Goal: Task Accomplishment & Management: Use online tool/utility

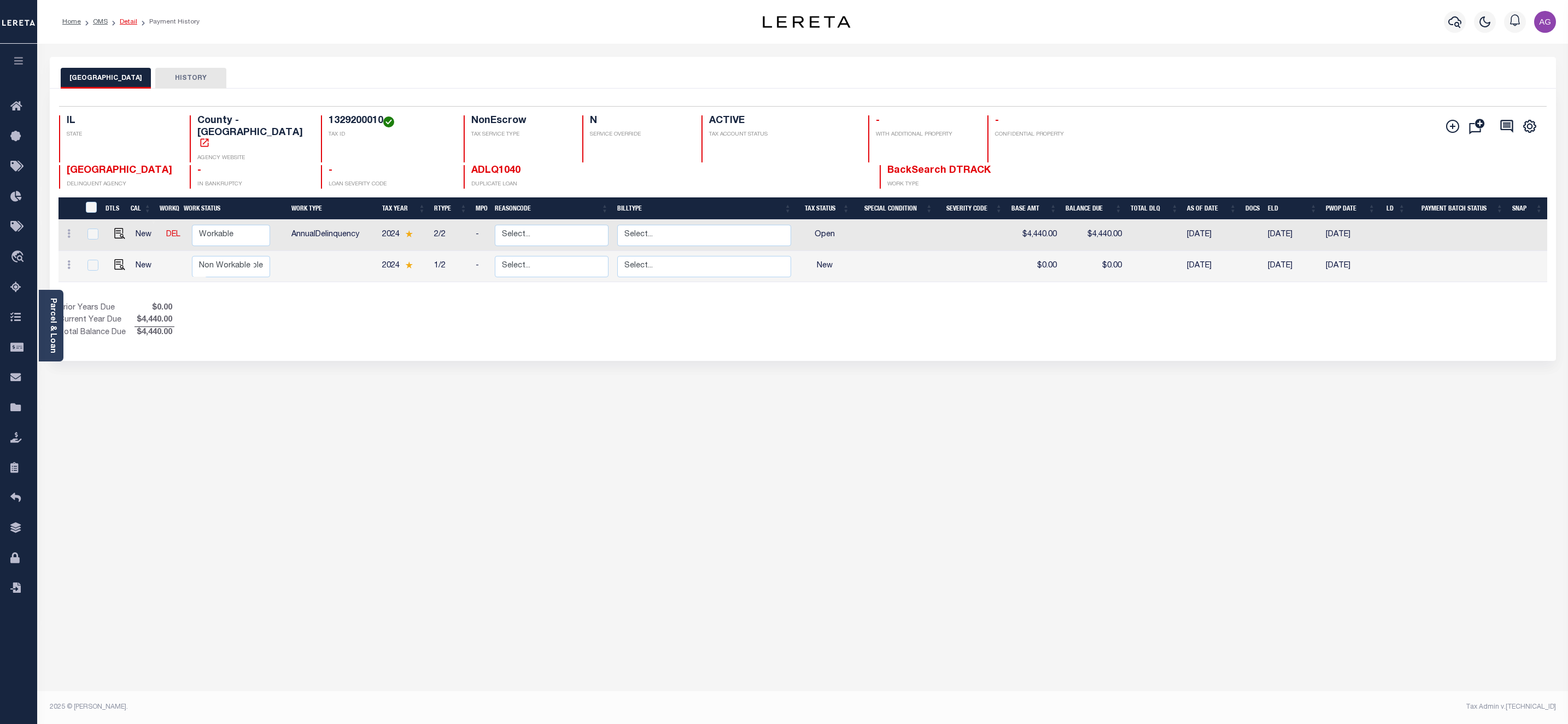
click at [123, 18] on link "Detail" at bounding box center [128, 22] width 17 height 7
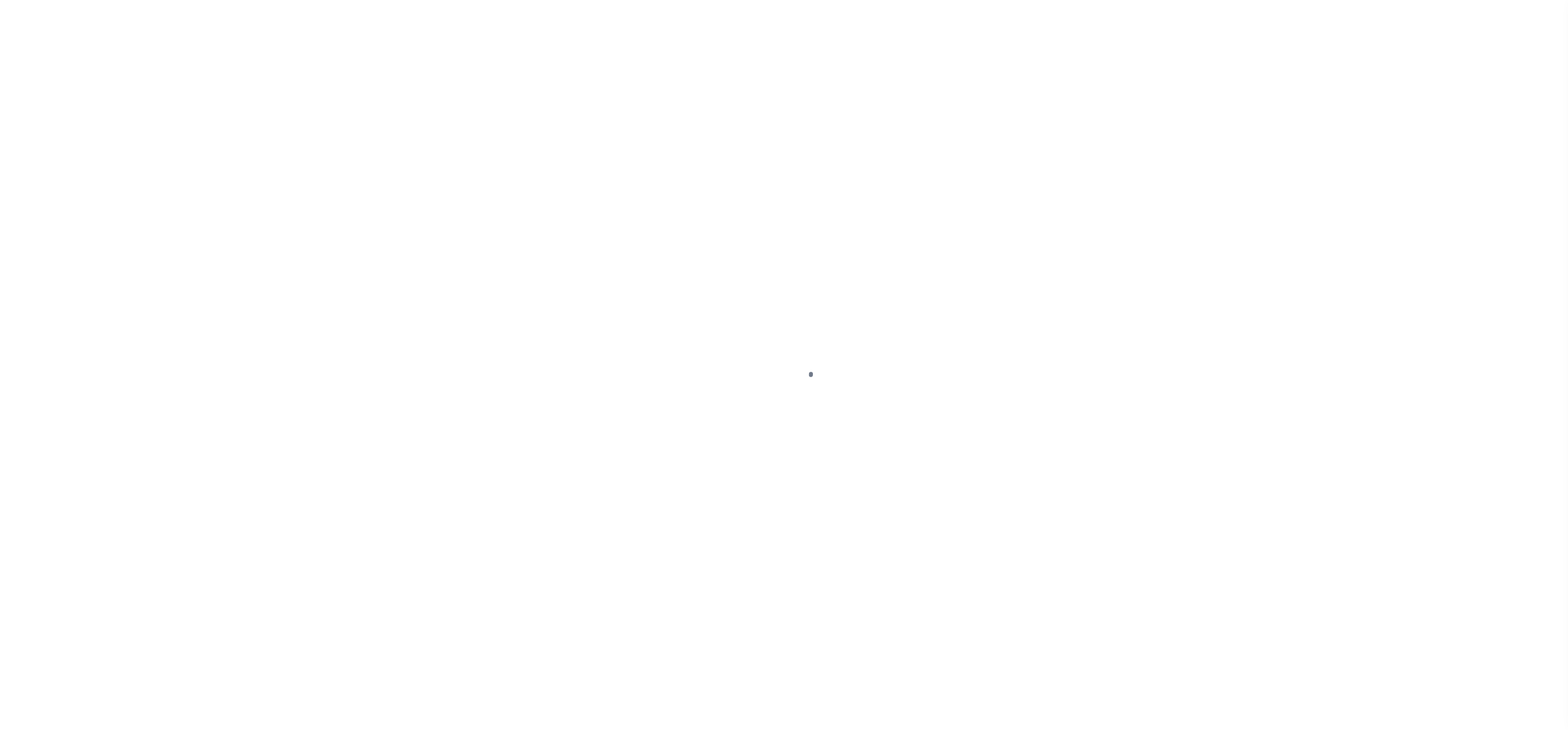
select select "10"
select select "NonEscrow"
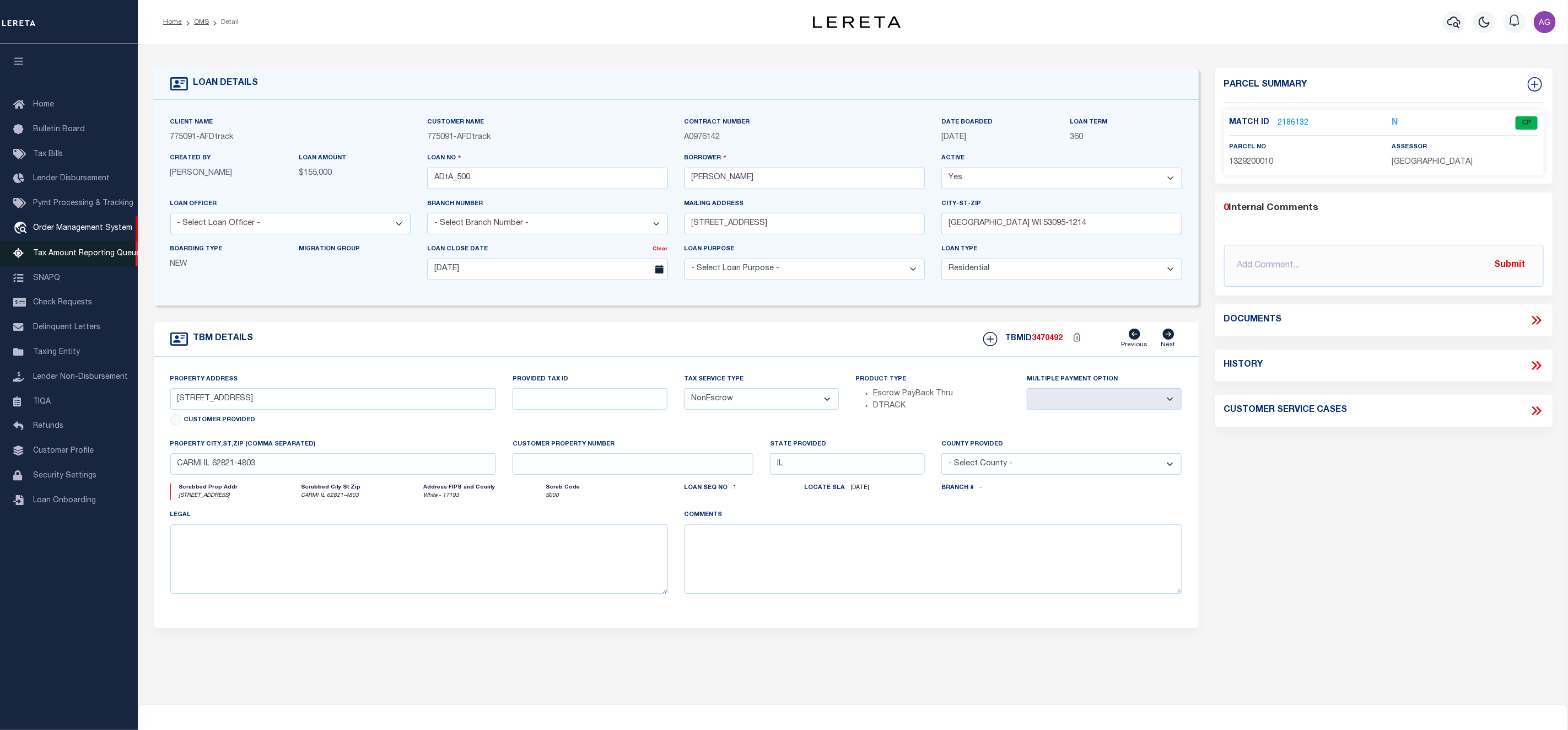
click at [76, 255] on span "Tax Amount Reporting Queue" at bounding box center [87, 253] width 108 height 8
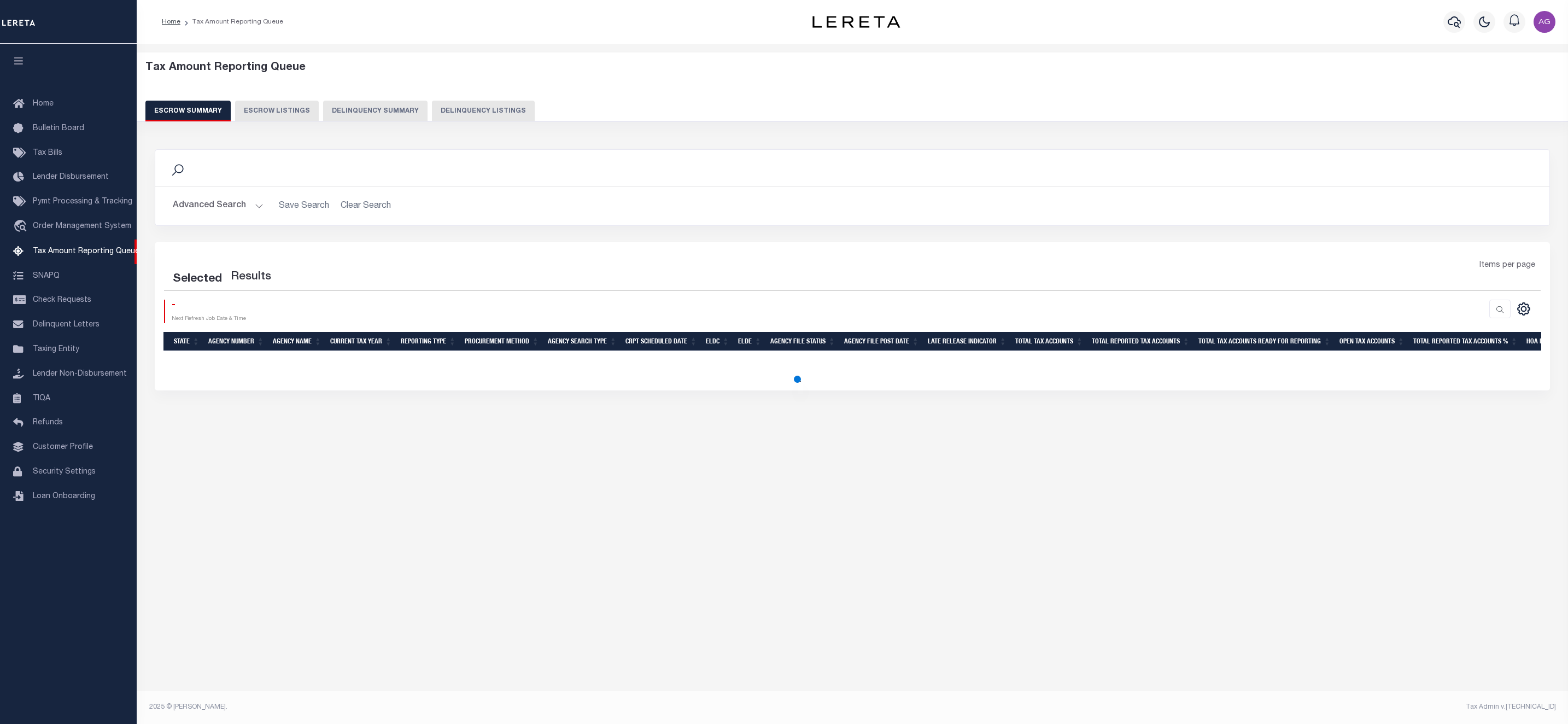
select select "100"
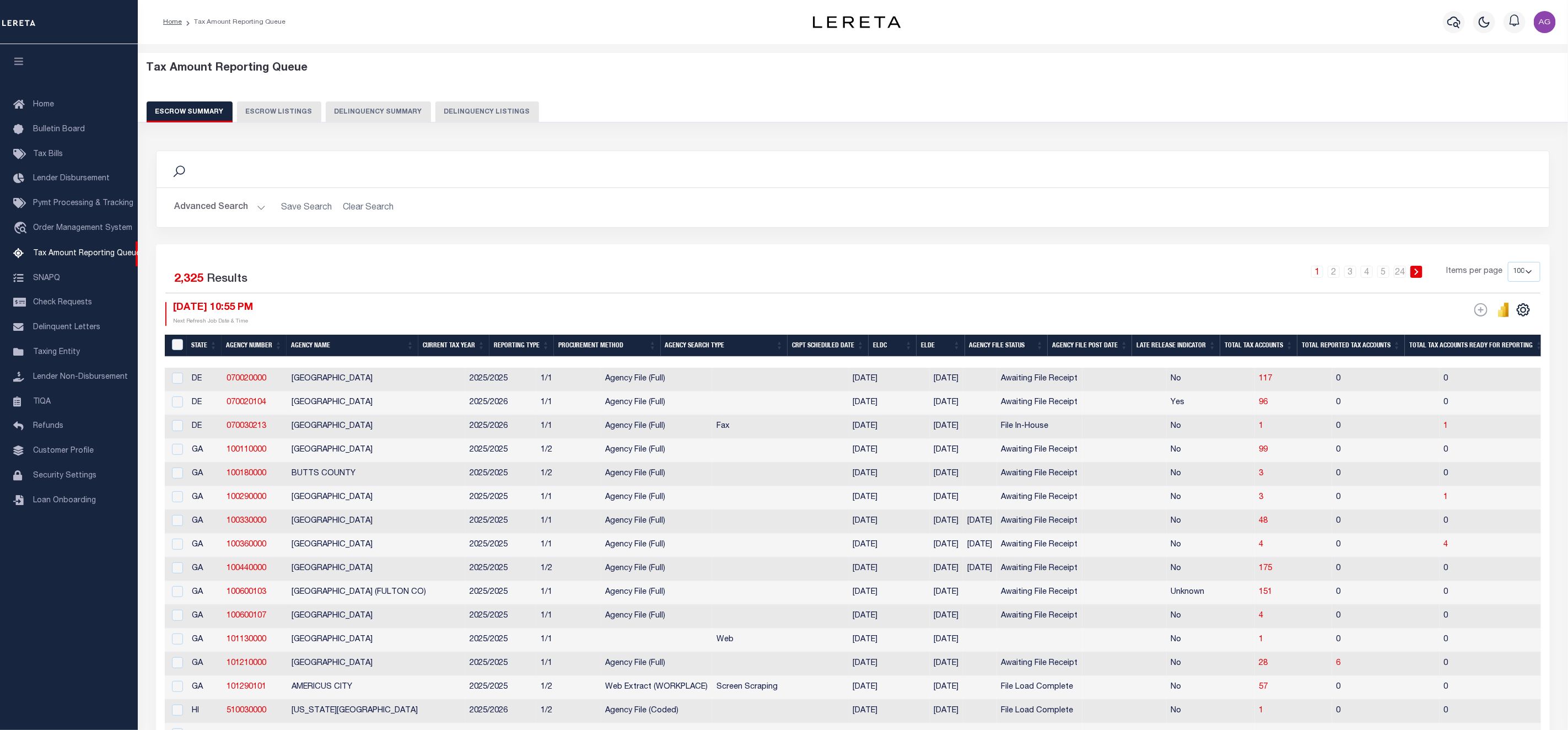
click at [357, 111] on button "Delinquency Summary" at bounding box center [378, 112] width 105 height 21
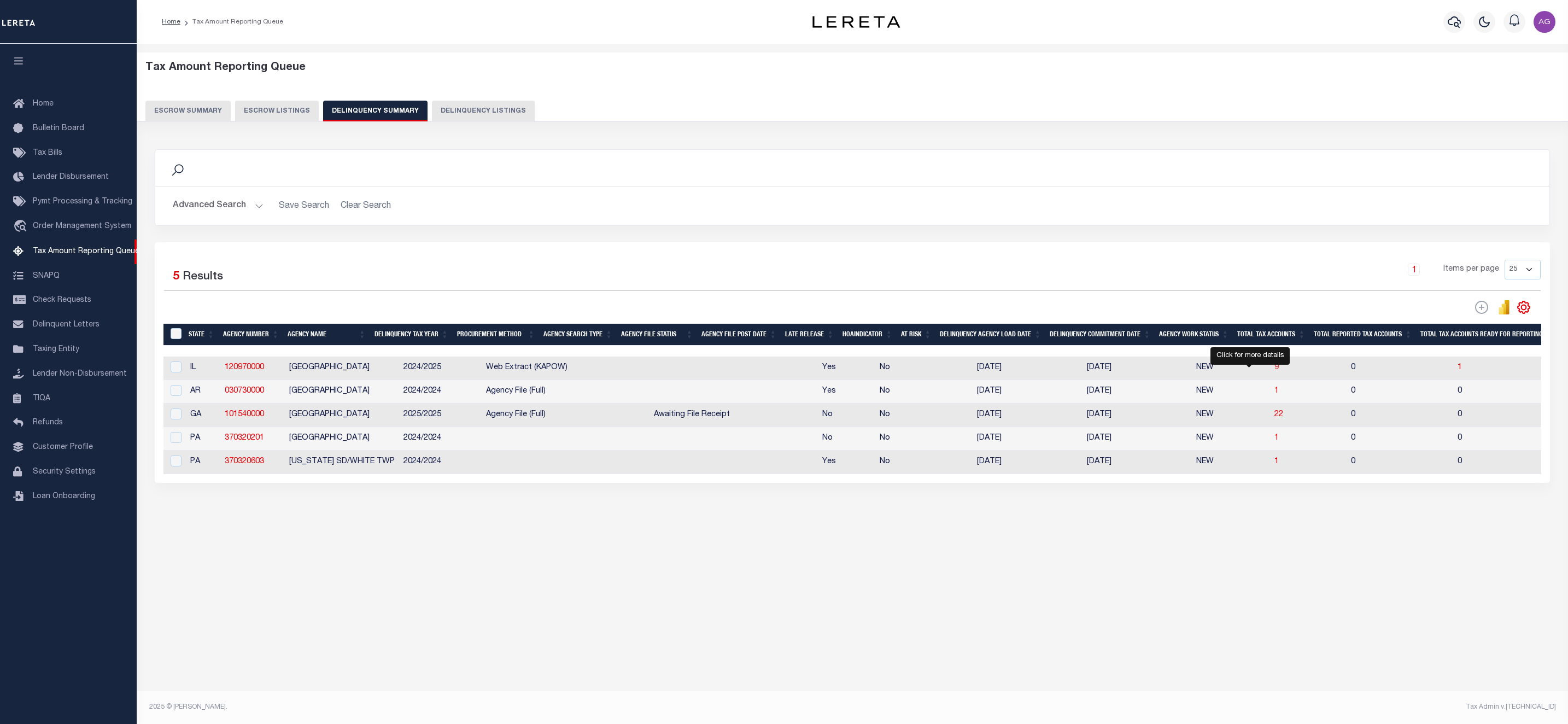
click at [1275, 371] on span "9" at bounding box center [1276, 367] width 4 height 8
select select "100"
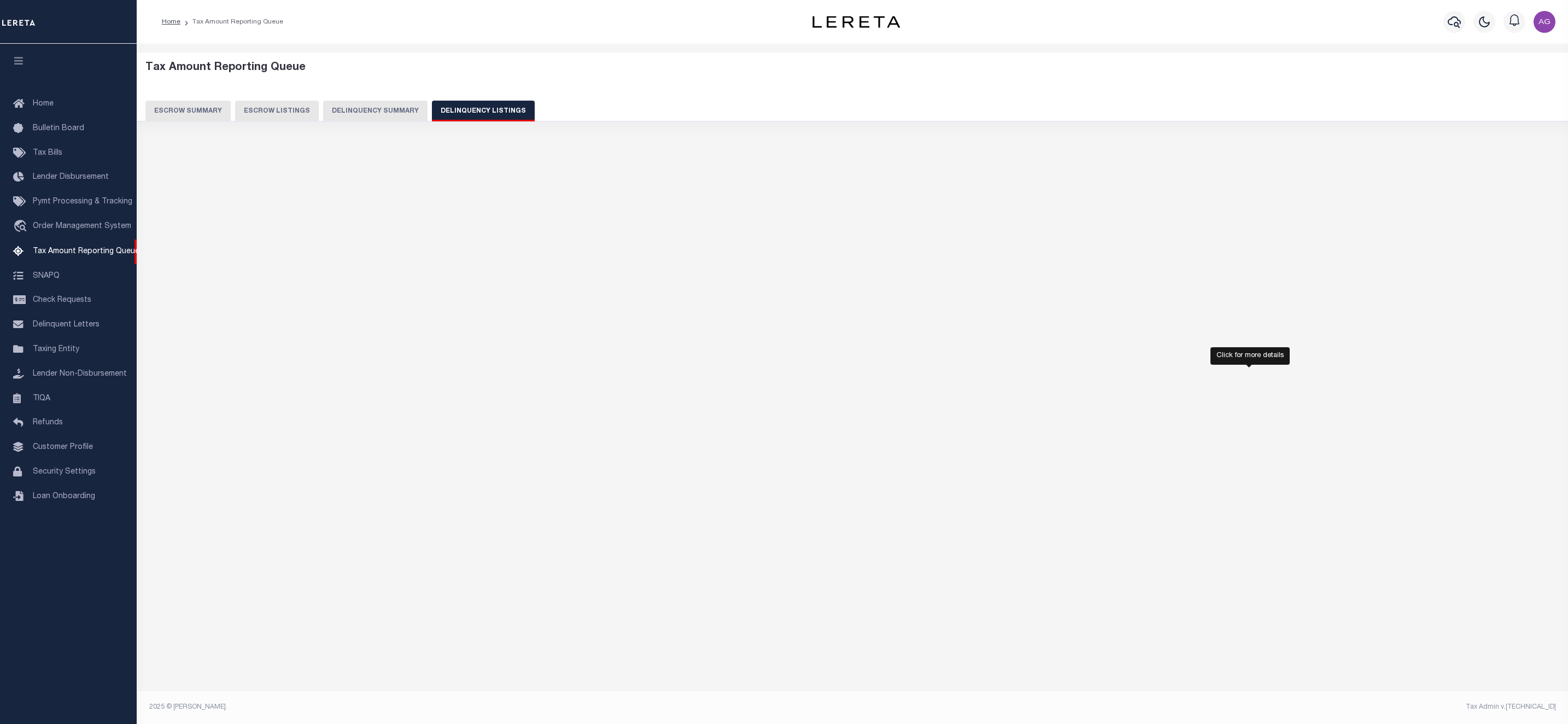
select select "100"
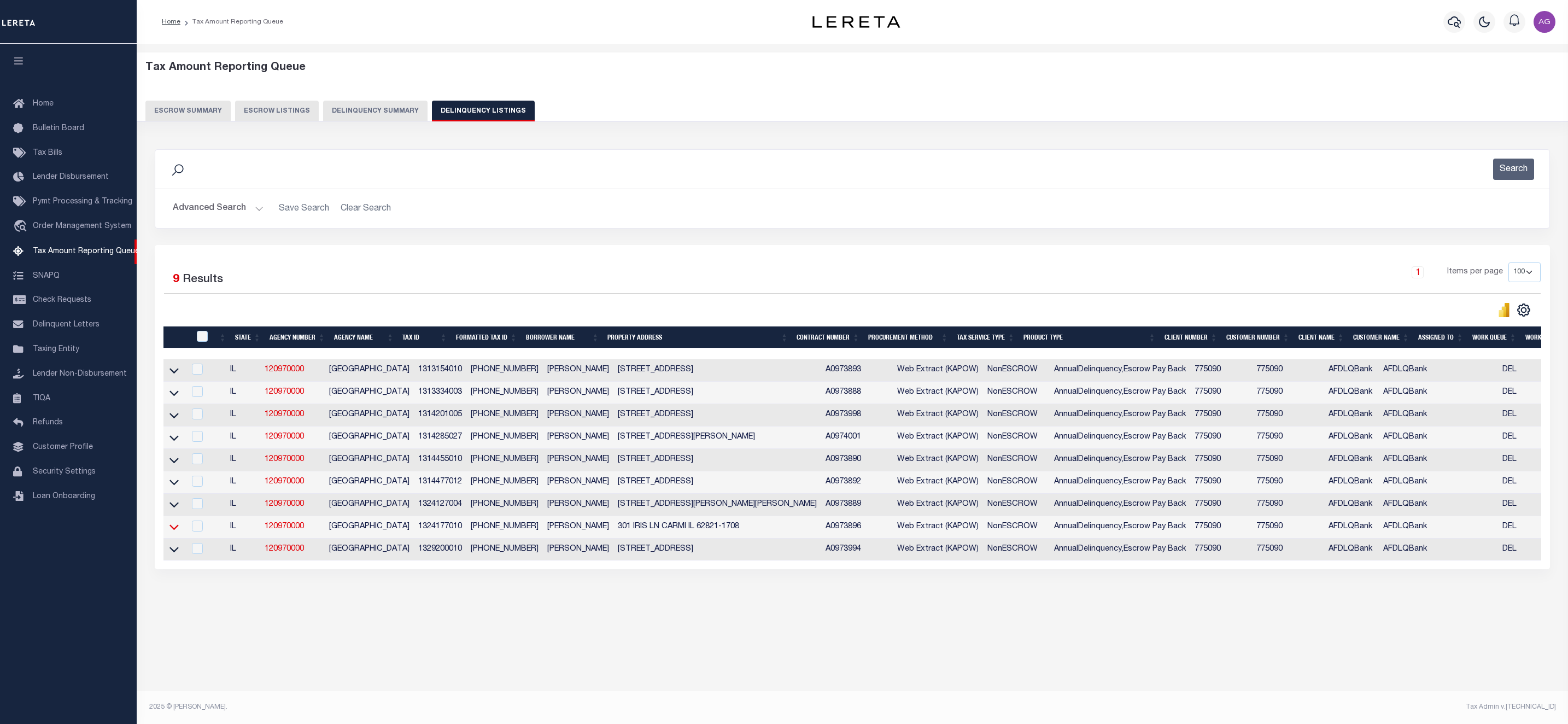
click at [176, 531] on icon at bounding box center [174, 526] width 10 height 11
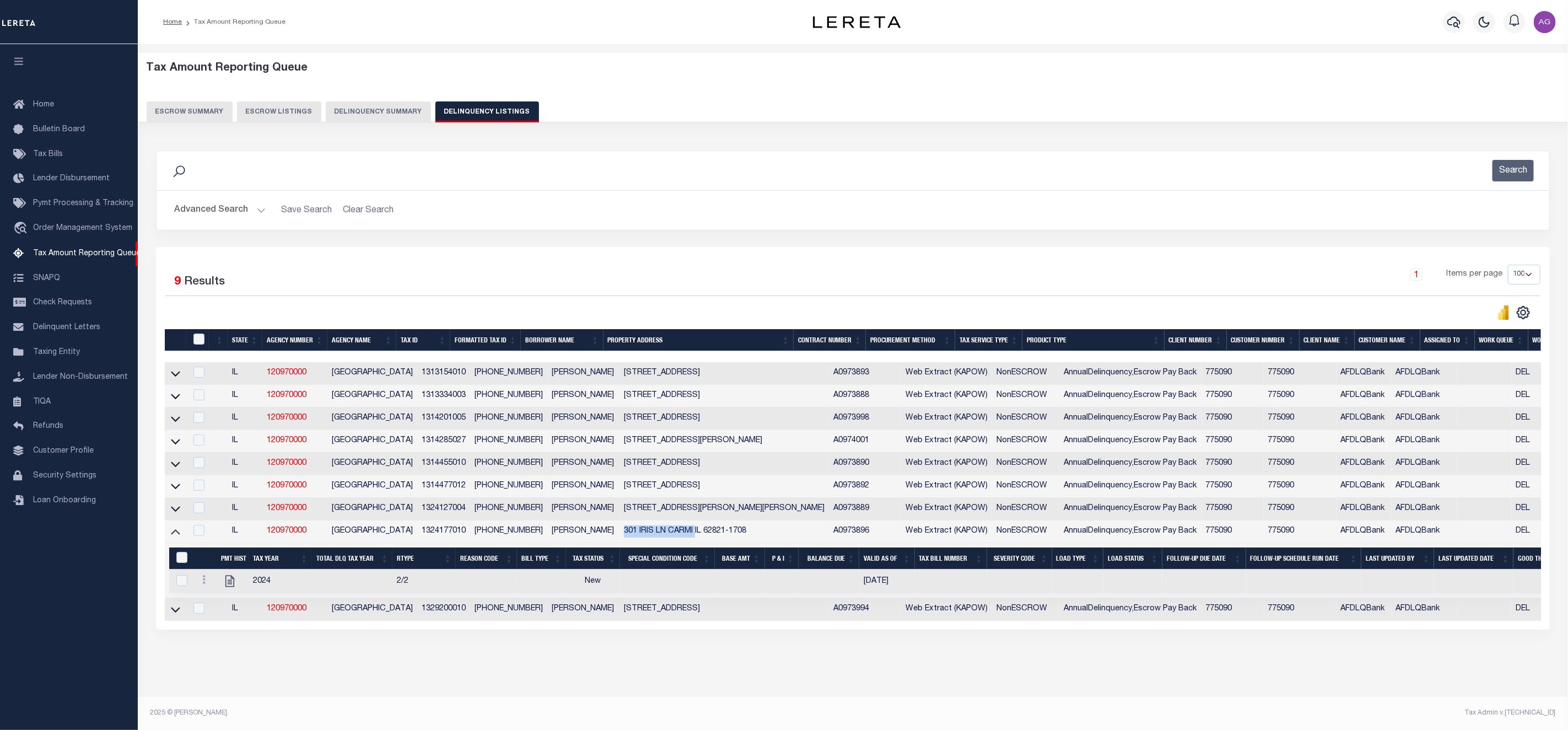
drag, startPoint x: 615, startPoint y: 537, endPoint x: 690, endPoint y: 537, distance: 75.0
click at [690, 537] on td "301 IRIS LN CARMI IL 62821-1708" at bounding box center [724, 531] width 209 height 23
checkbox input "true"
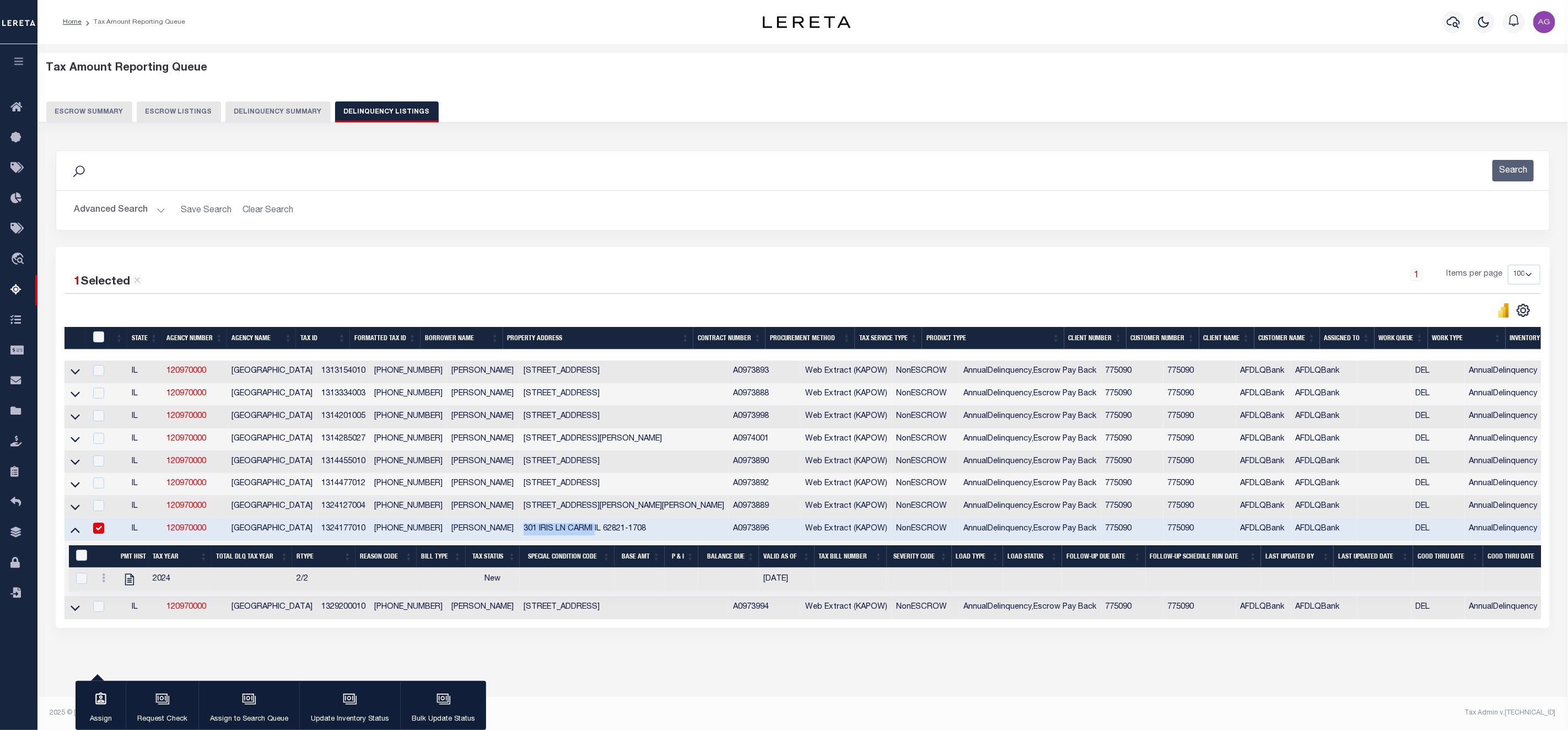
copy td "301 IRIS LN CARMI"
drag, startPoint x: 515, startPoint y: 509, endPoint x: 593, endPoint y: 523, distance: 79.2
click at [604, 513] on td "[STREET_ADDRESS][PERSON_NAME][PERSON_NAME]" at bounding box center [623, 507] width 209 height 23
checkbox input "true"
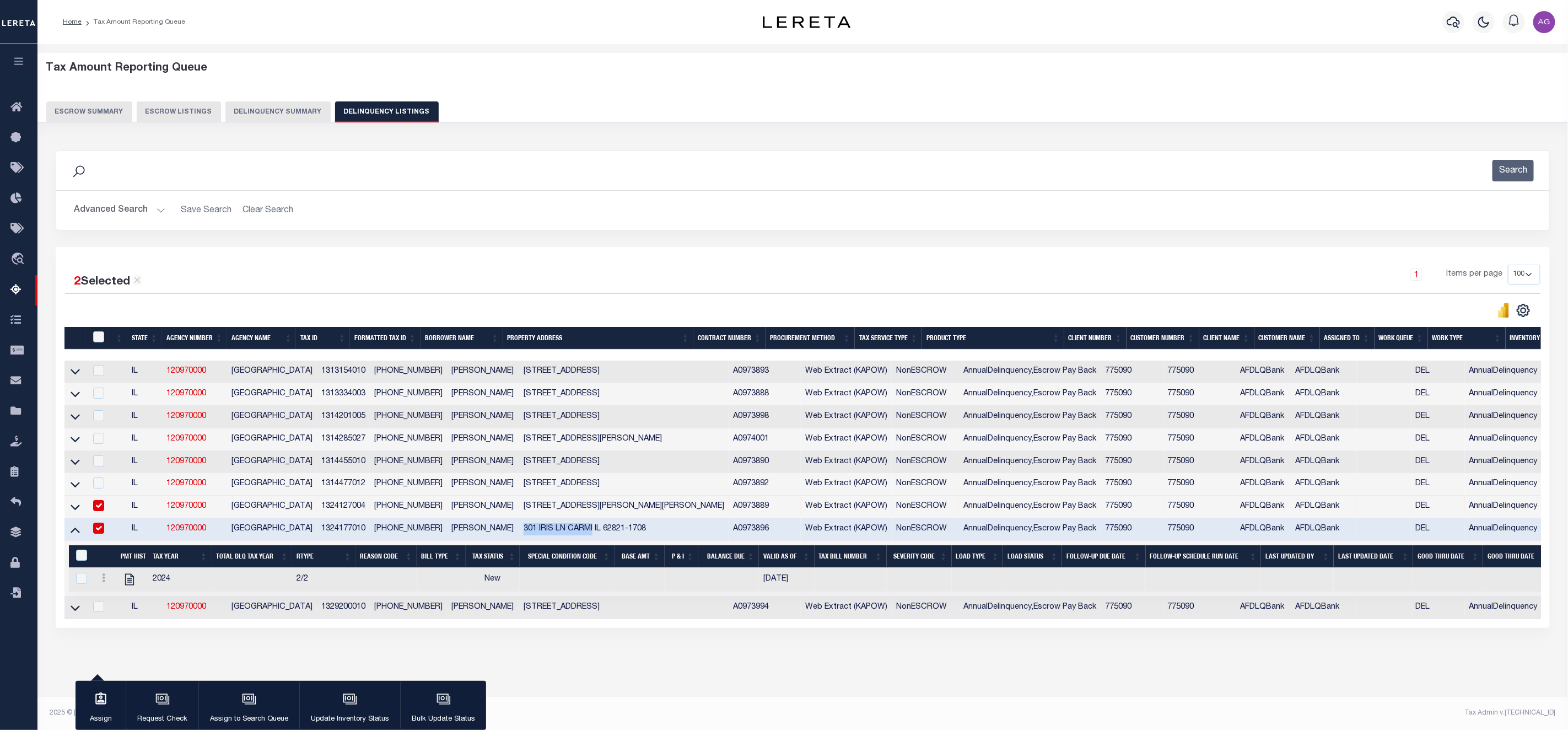
drag, startPoint x: 517, startPoint y: 537, endPoint x: 588, endPoint y: 537, distance: 71.0
click at [588, 537] on td "301 IRIS LN CARMI IL 62821-1708" at bounding box center [623, 530] width 209 height 23
checkbox input "false"
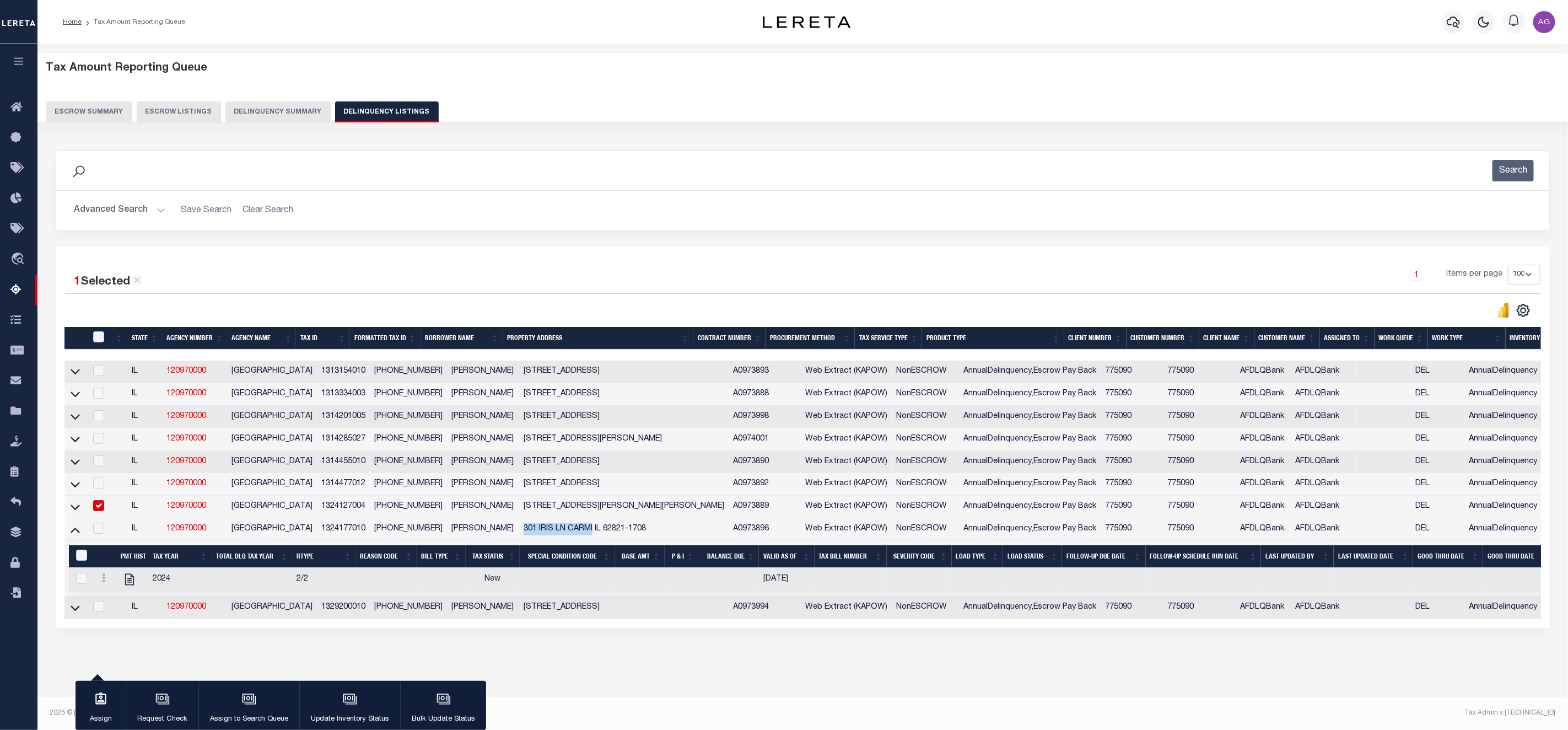
copy td "301 IRIS LN CARMI"
click at [22, 258] on icon "travel_explore" at bounding box center [19, 259] width 18 height 14
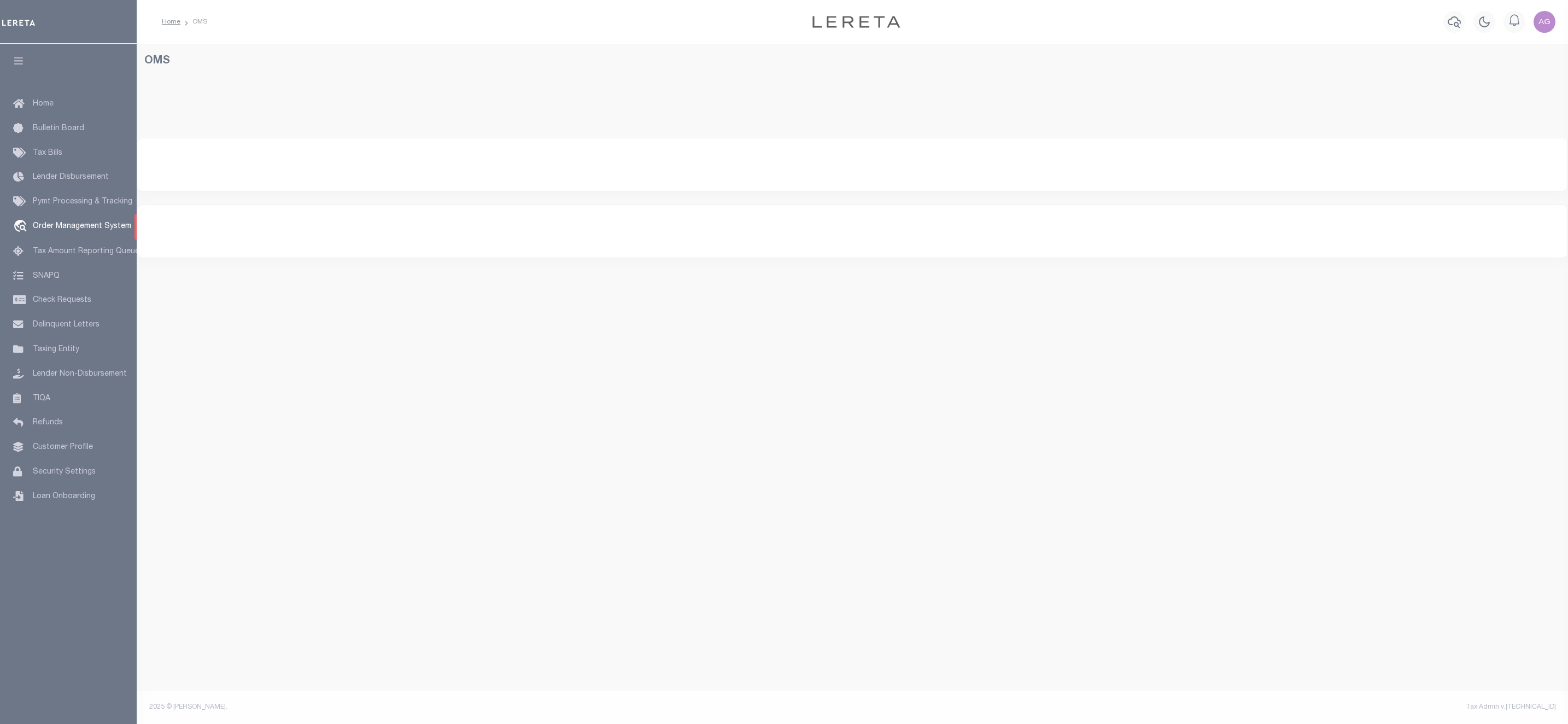
select select "AFDtrack"
select select
select select "200"
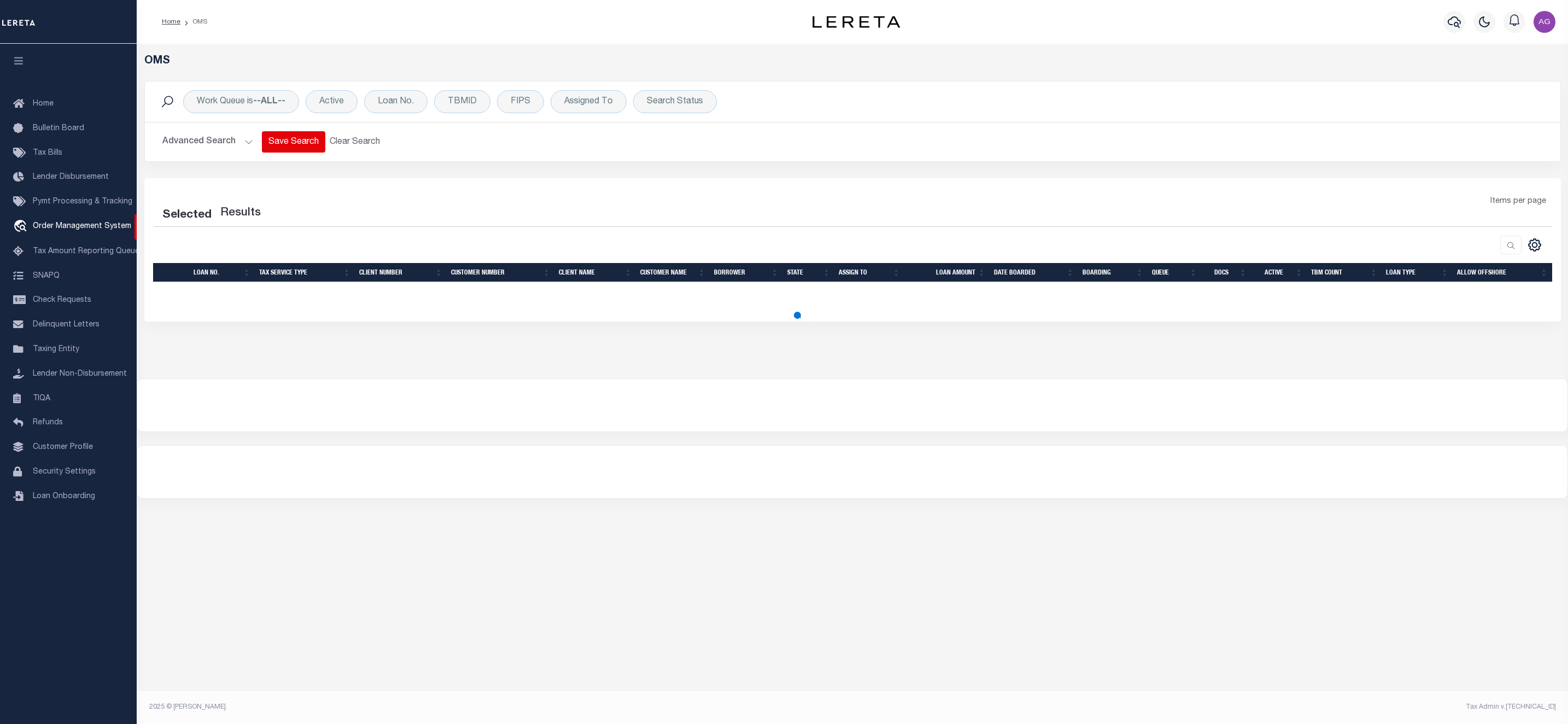
select select "200"
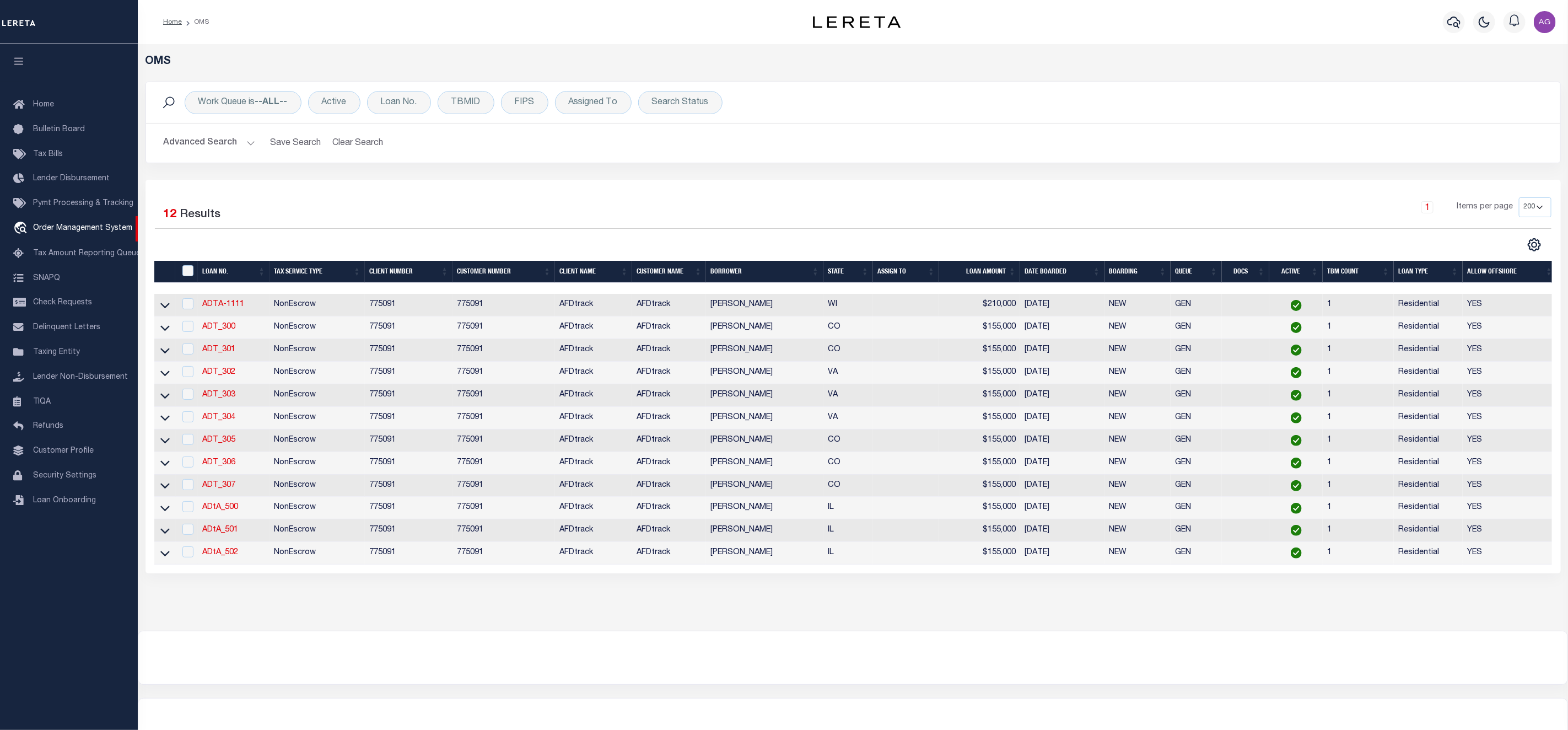
click at [235, 145] on button "Advanced Search" at bounding box center [209, 143] width 92 height 22
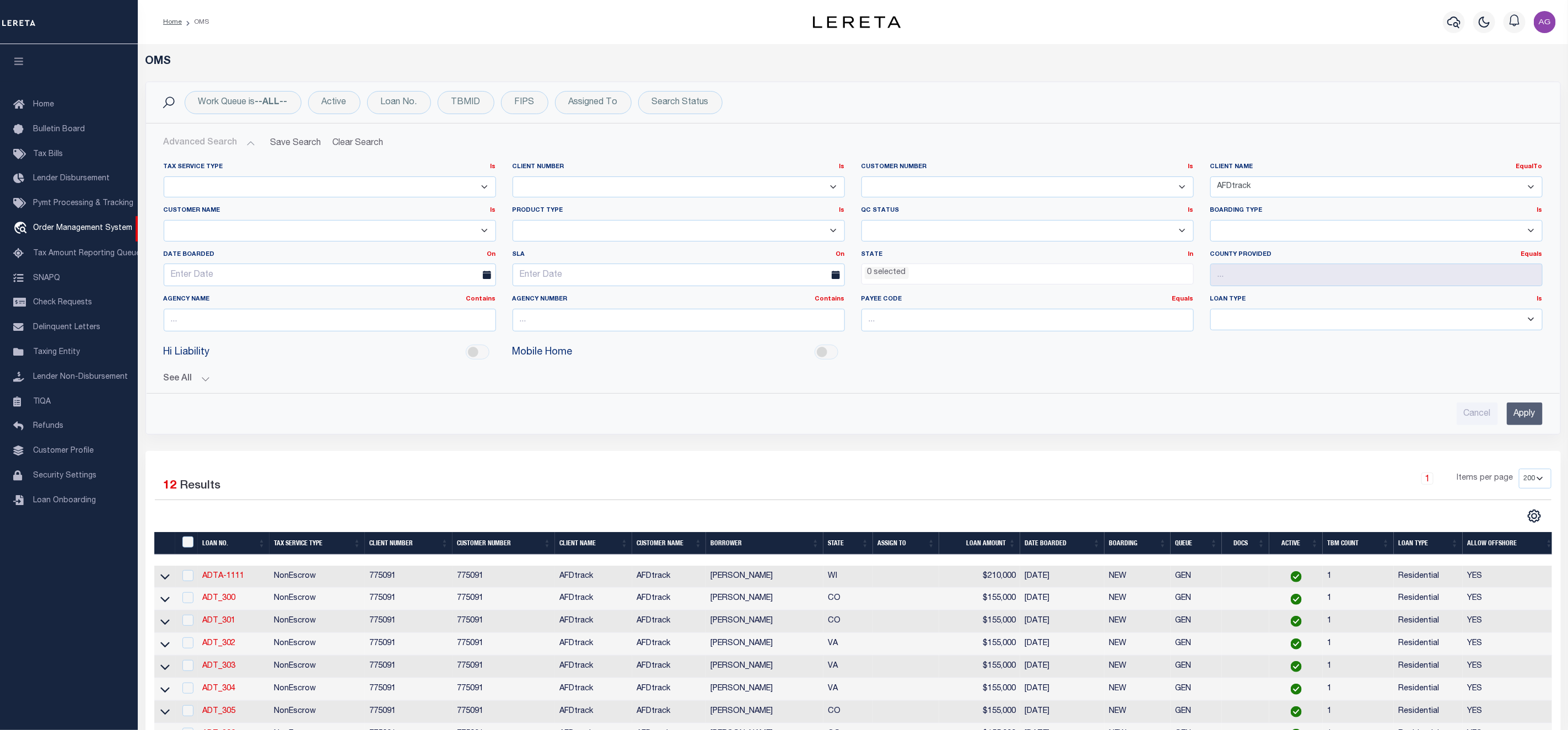
click at [189, 379] on button "See All" at bounding box center [853, 379] width 1379 height 11
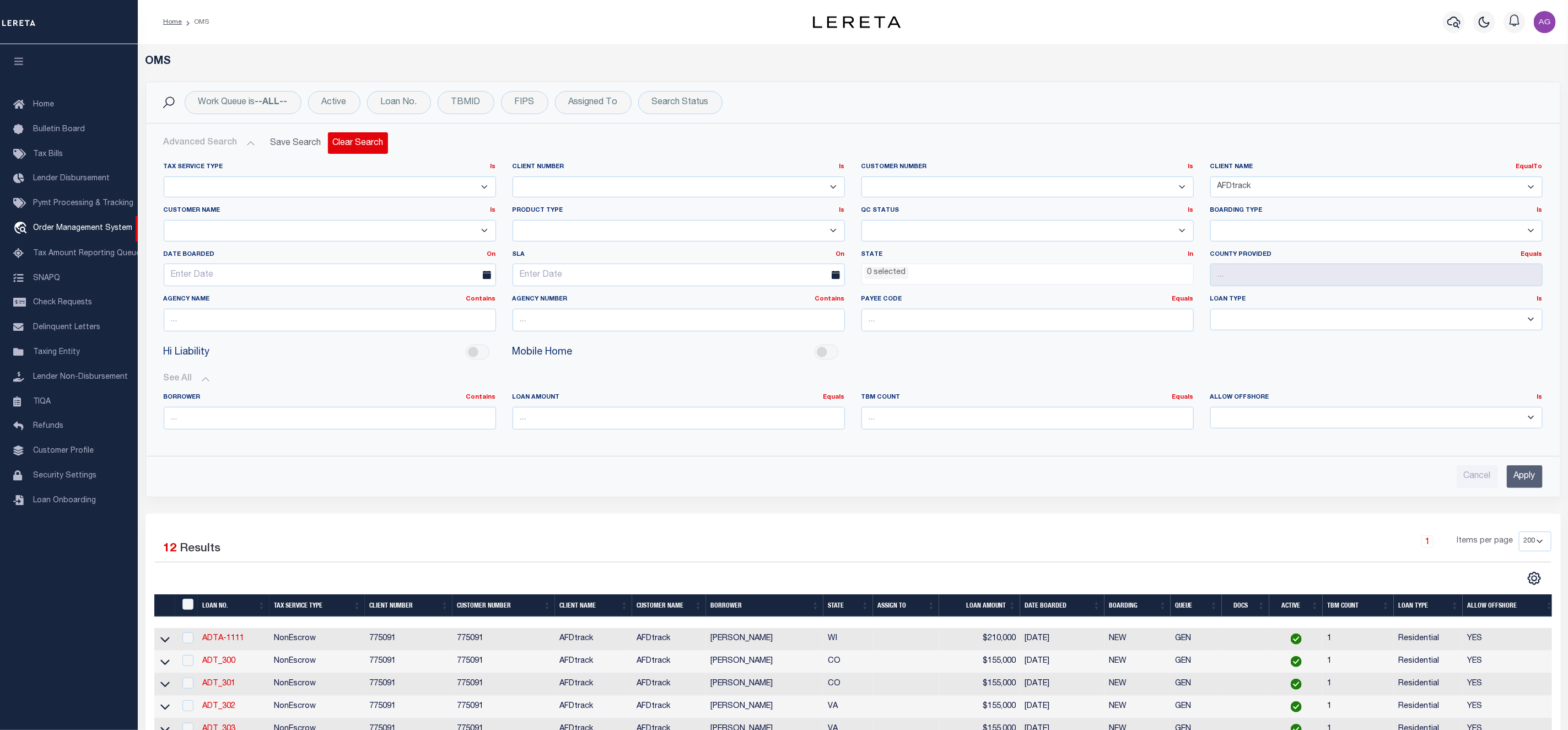
click at [342, 146] on button "Clear Search" at bounding box center [358, 143] width 60 height 22
select select
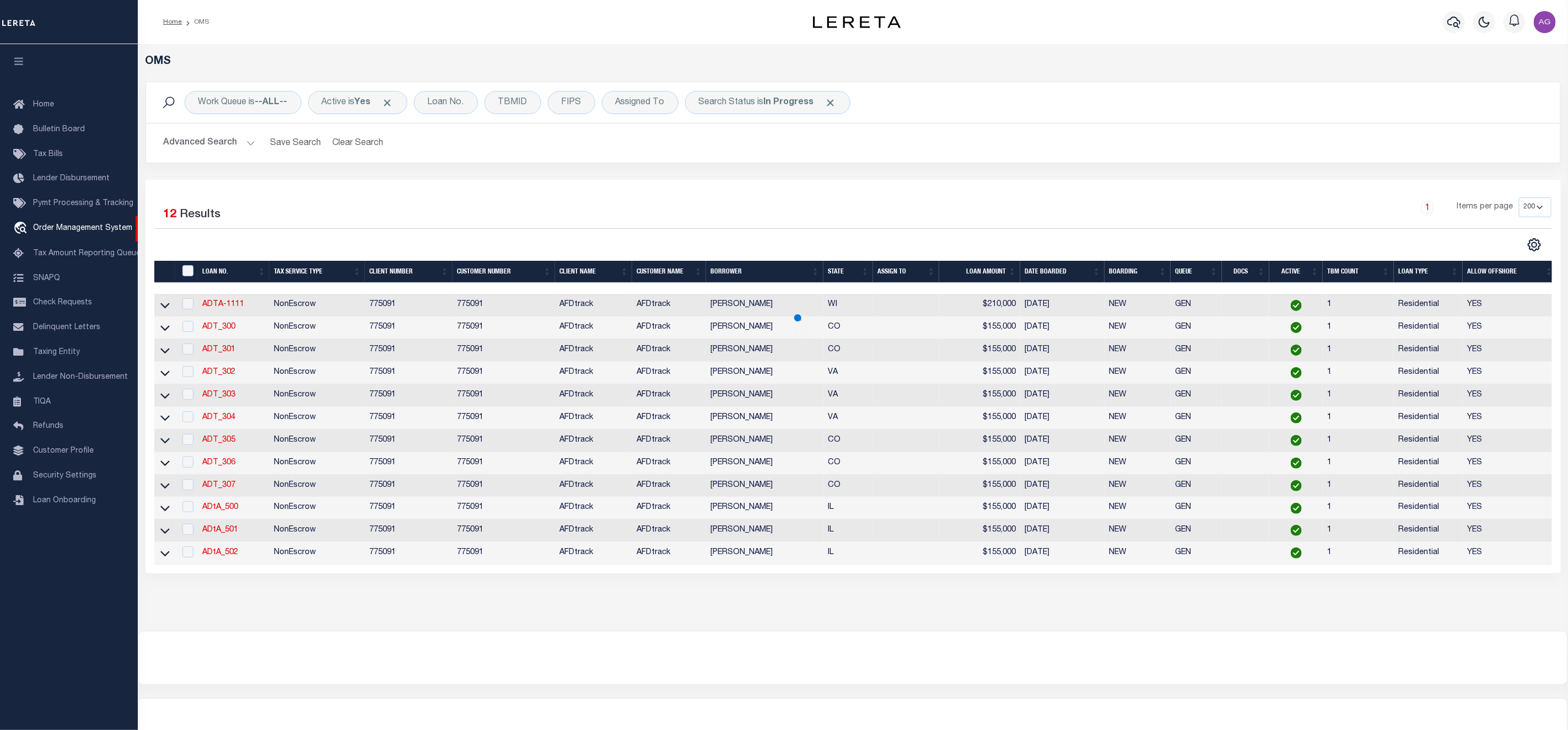
click at [222, 142] on button "Advanced Search" at bounding box center [209, 143] width 92 height 22
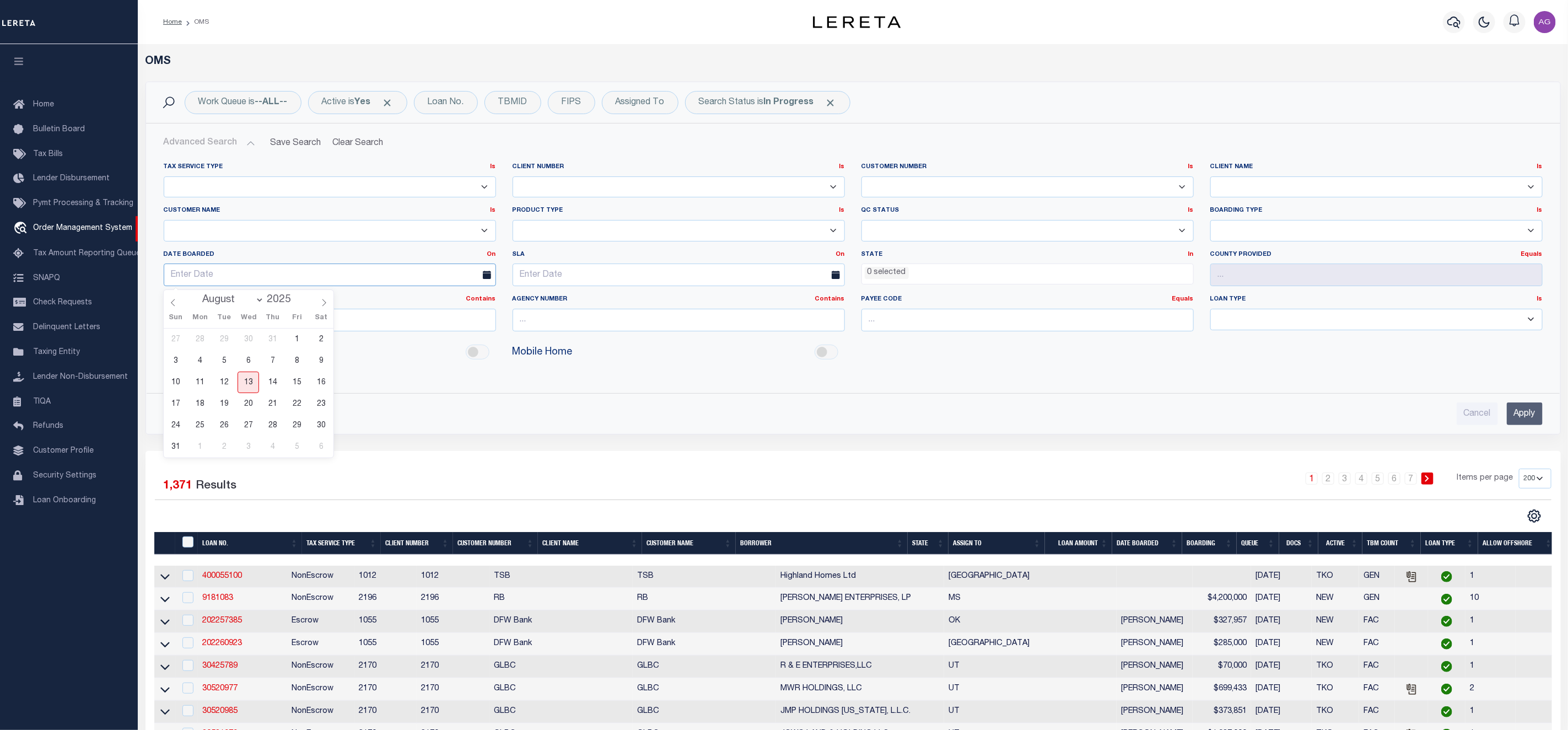
click at [236, 275] on input "text" at bounding box center [330, 275] width 333 height 23
click at [249, 383] on span "13" at bounding box center [248, 382] width 22 height 22
type input "08-13-2025"
click at [835, 102] on span "Click to Remove" at bounding box center [830, 102] width 11 height 11
click at [1528, 412] on input "Apply" at bounding box center [1524, 414] width 36 height 23
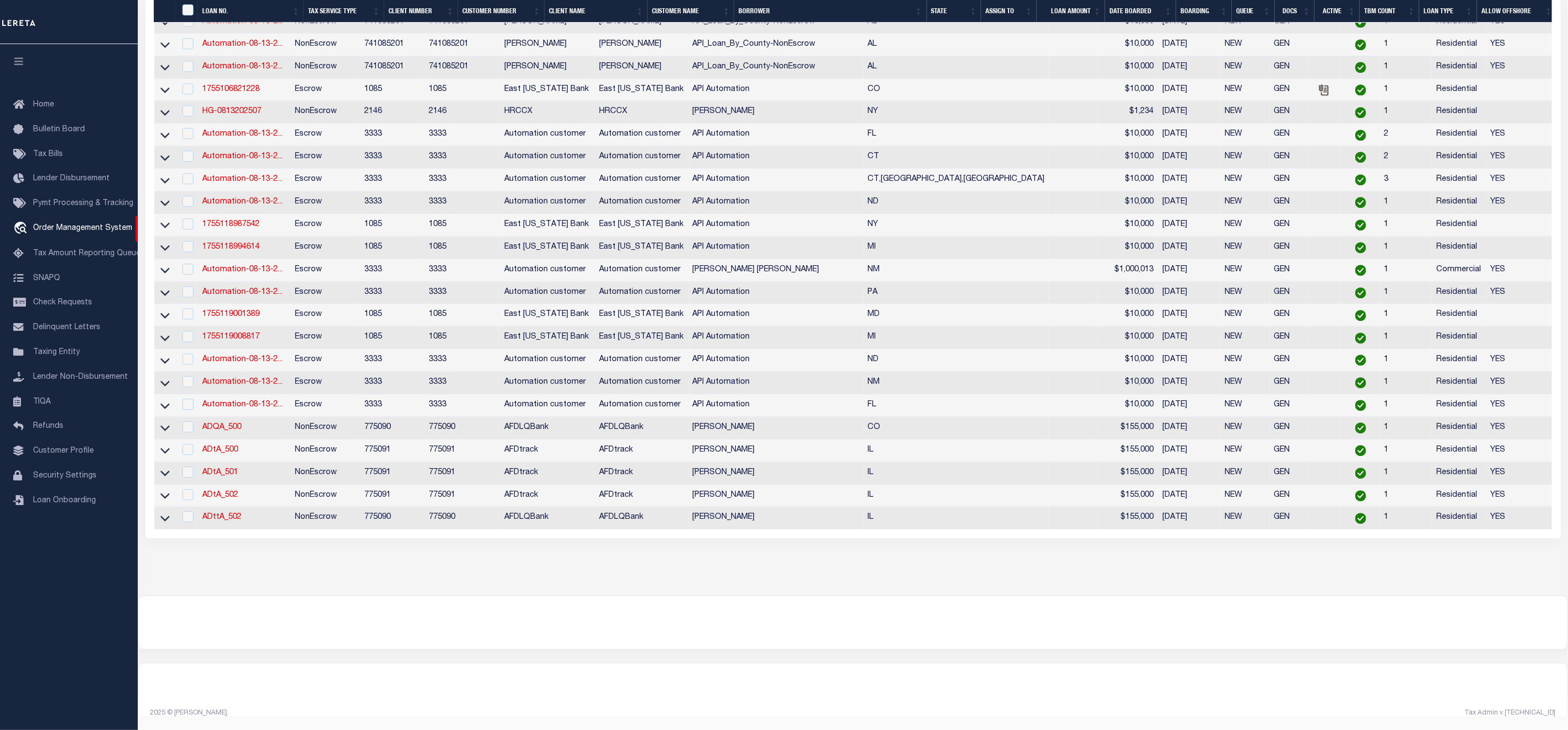
scroll to position [2070, 0]
click at [167, 512] on icon at bounding box center [165, 517] width 10 height 11
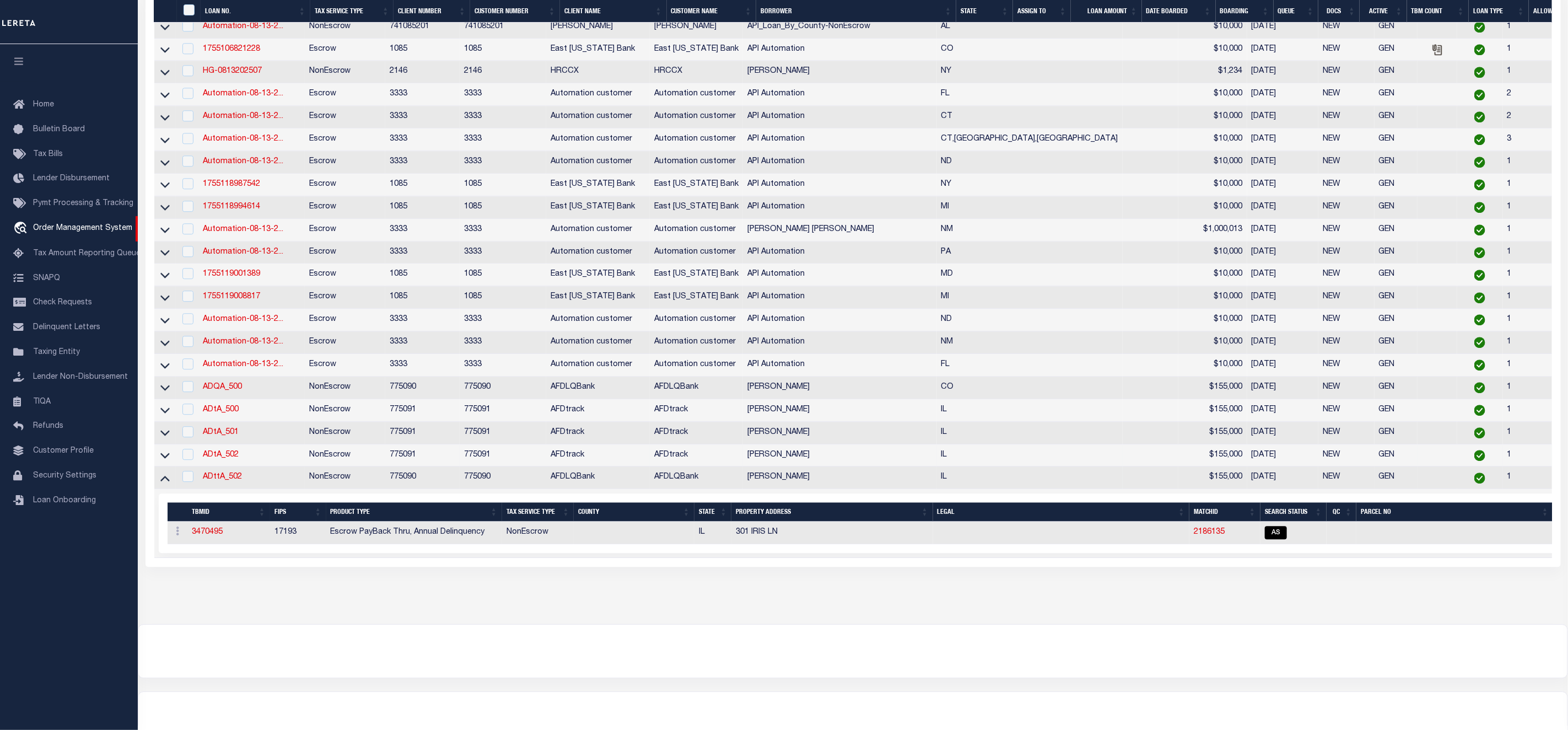
click at [166, 459] on link at bounding box center [165, 454] width 12 height 8
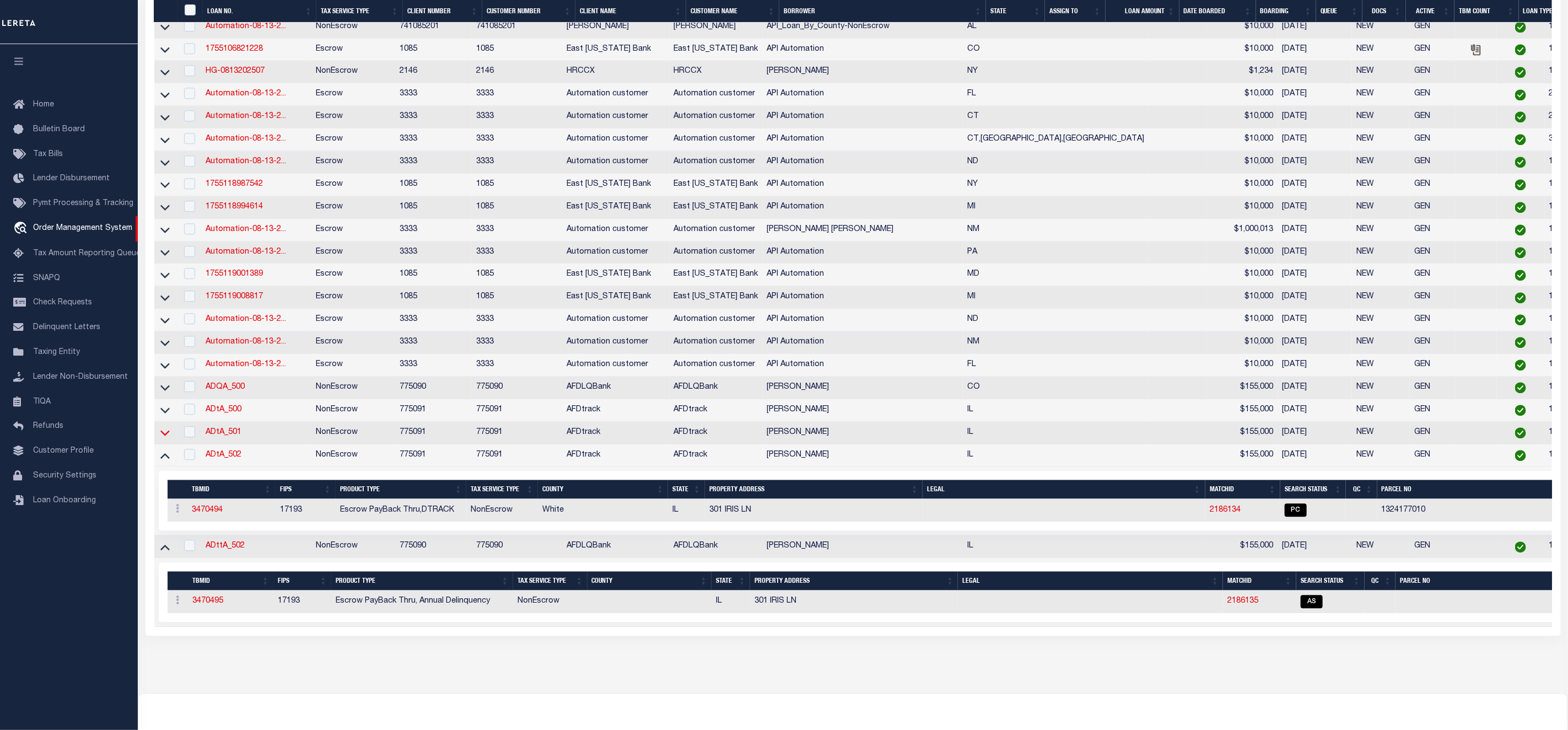
click at [166, 436] on icon at bounding box center [165, 433] width 10 height 5
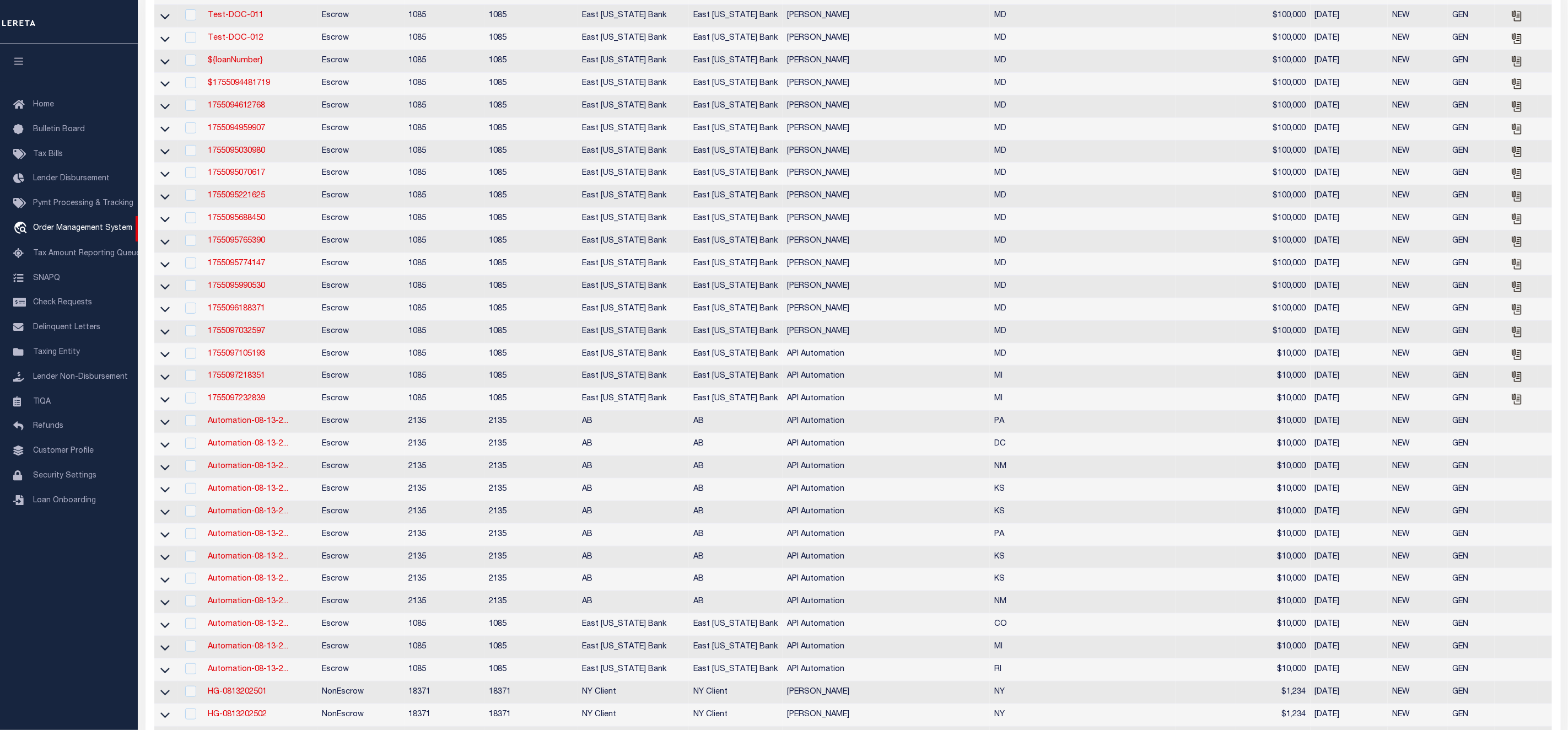
scroll to position [0, 0]
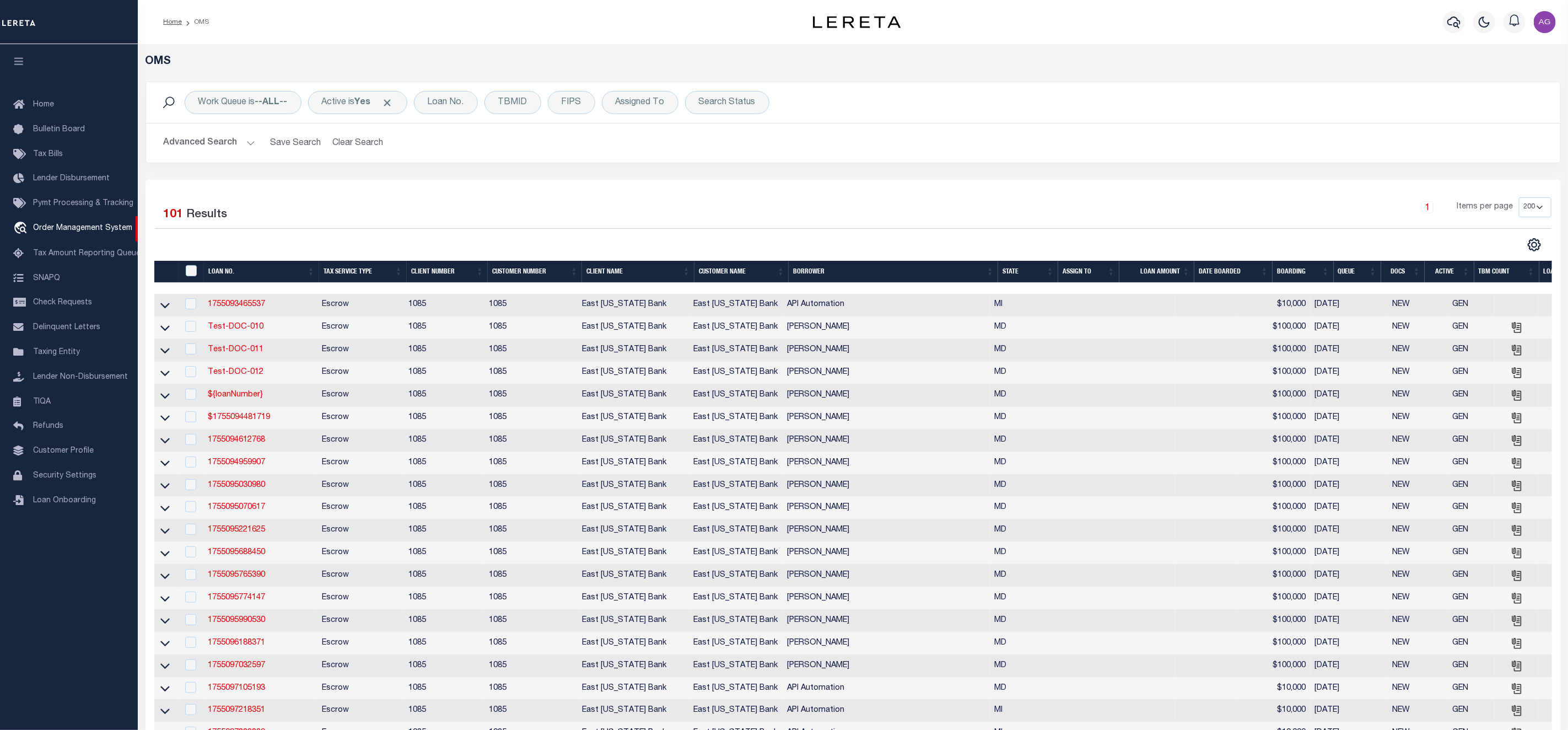
click at [222, 139] on button "Advanced Search" at bounding box center [209, 143] width 92 height 22
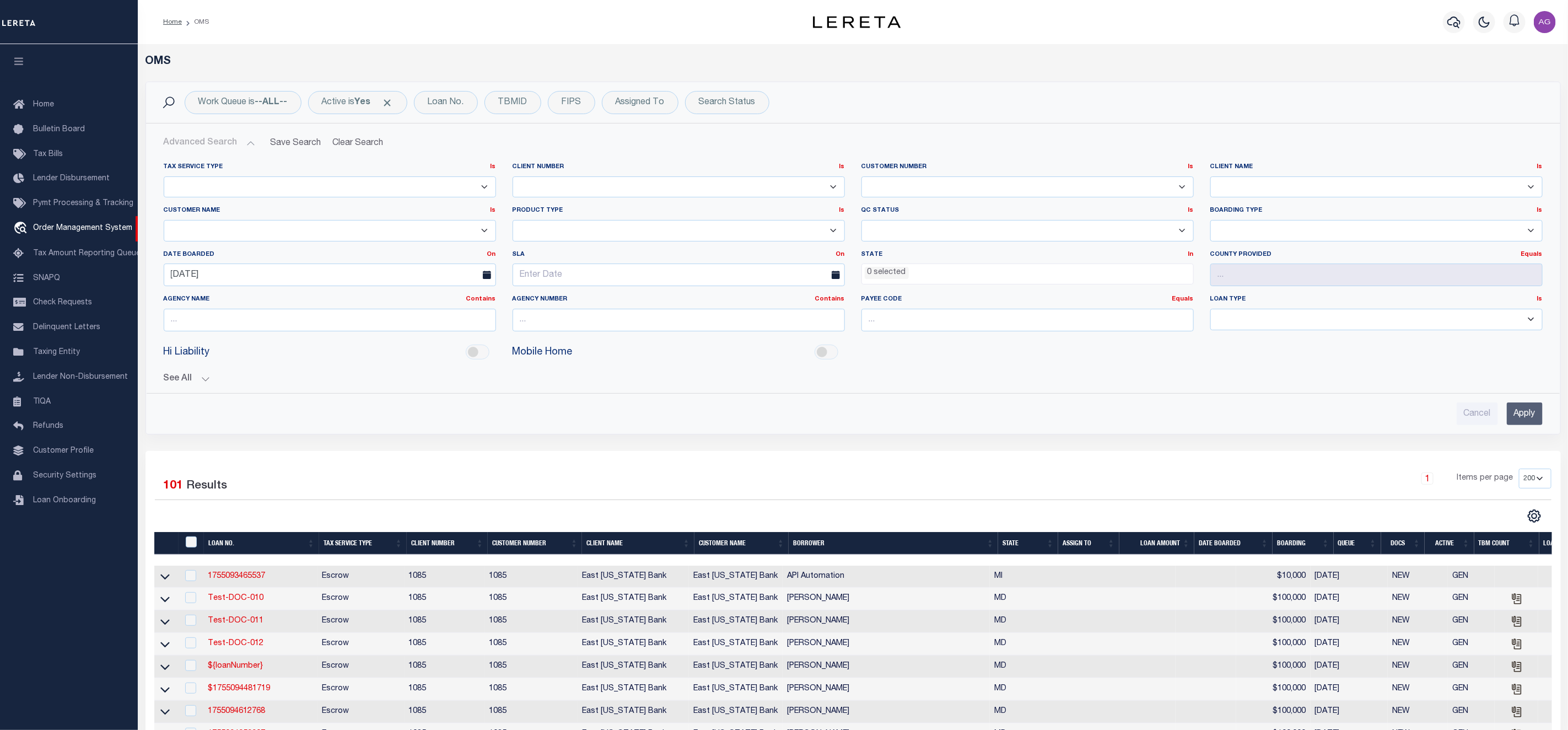
click at [1529, 418] on input "Apply" at bounding box center [1524, 414] width 36 height 23
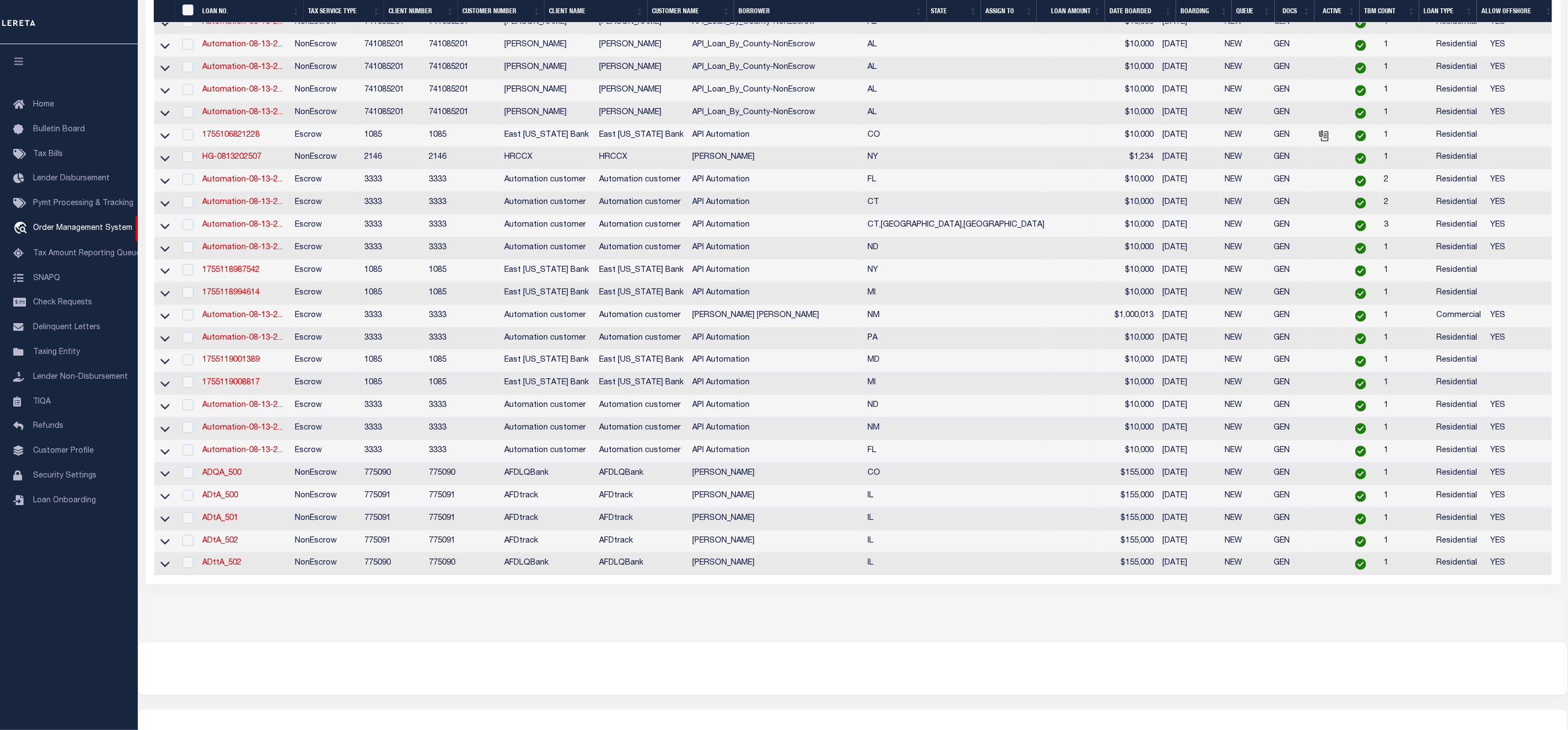
scroll to position [2070, 0]
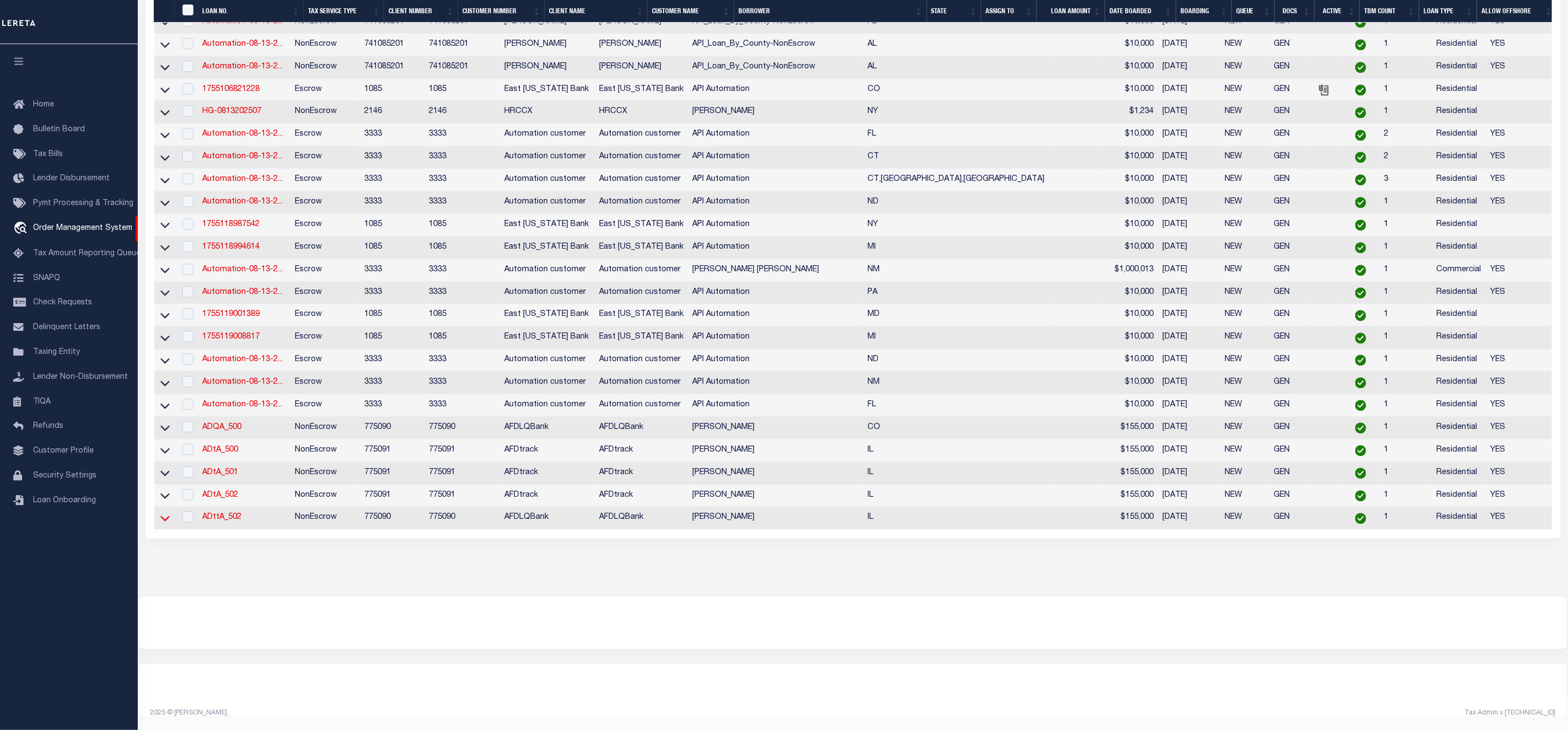
click at [160, 513] on icon at bounding box center [165, 517] width 10 height 11
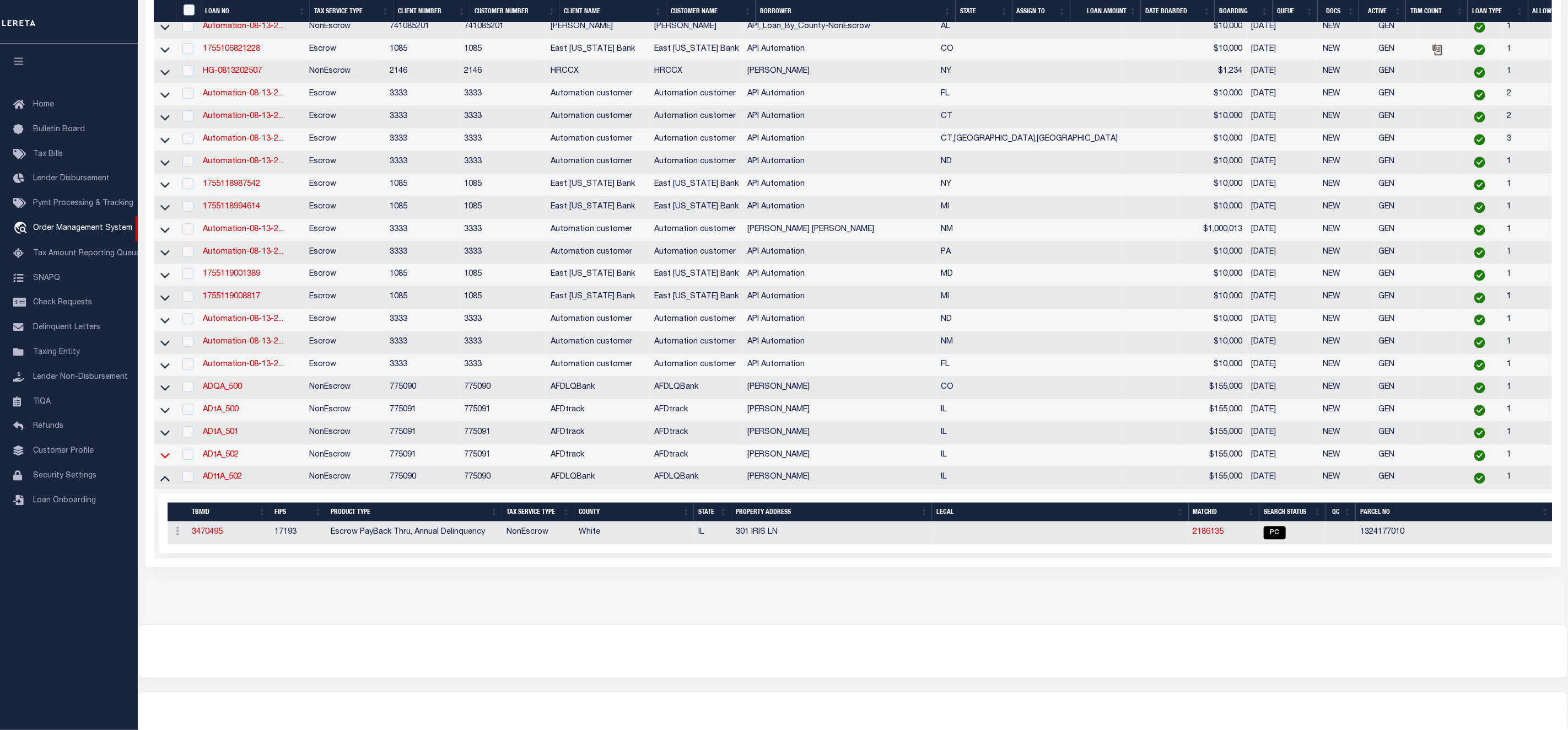
click at [162, 459] on icon at bounding box center [165, 456] width 10 height 5
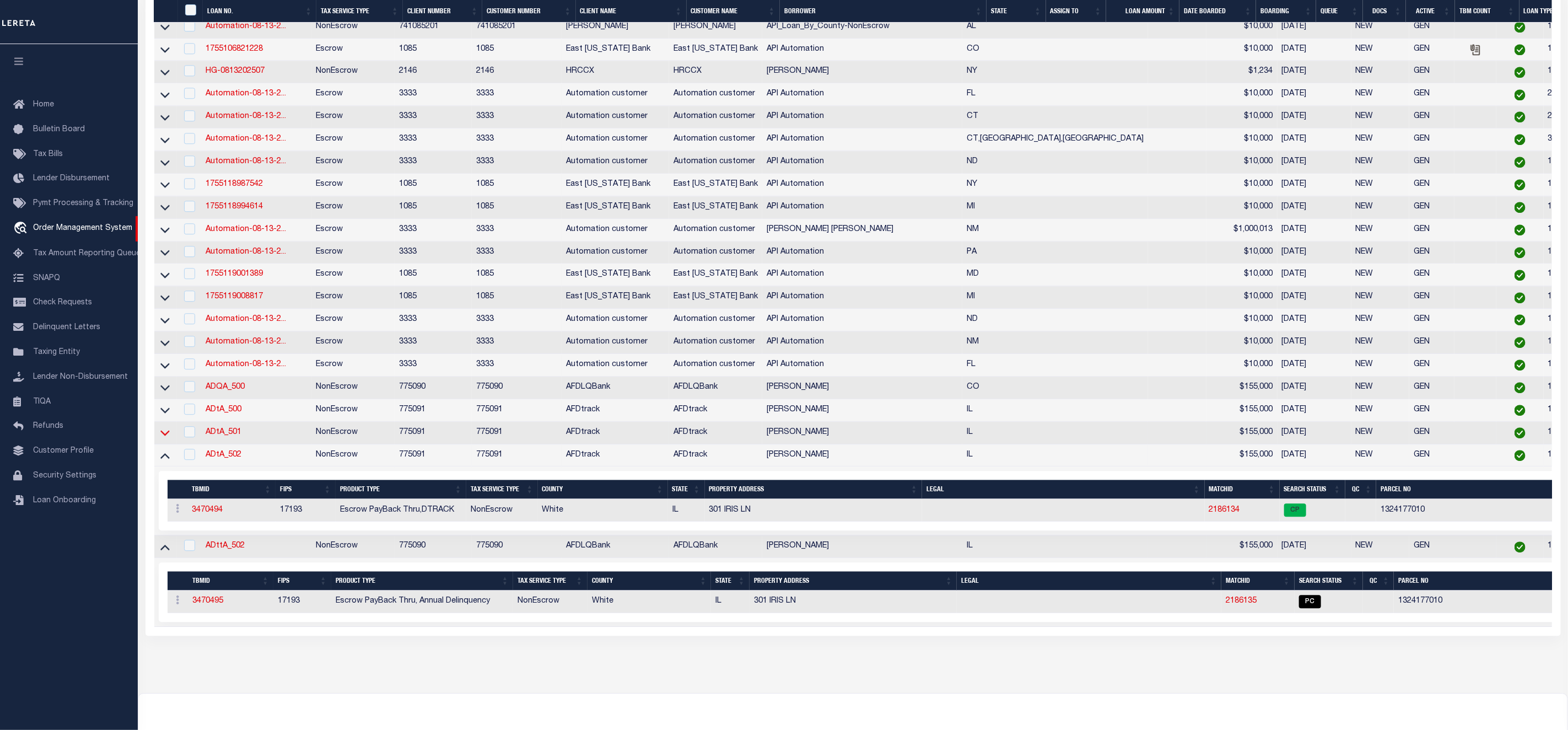
click at [161, 436] on icon at bounding box center [165, 433] width 10 height 5
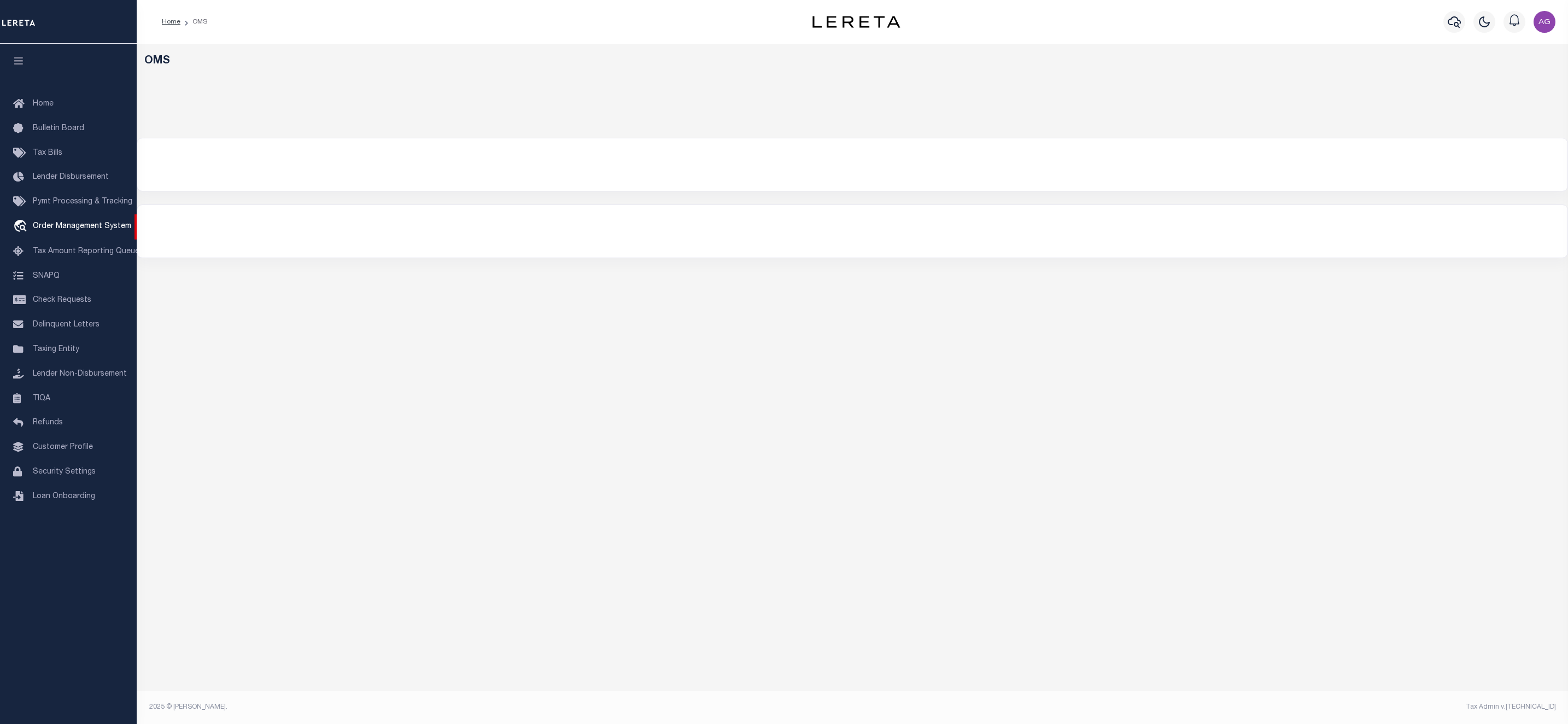
select select "200"
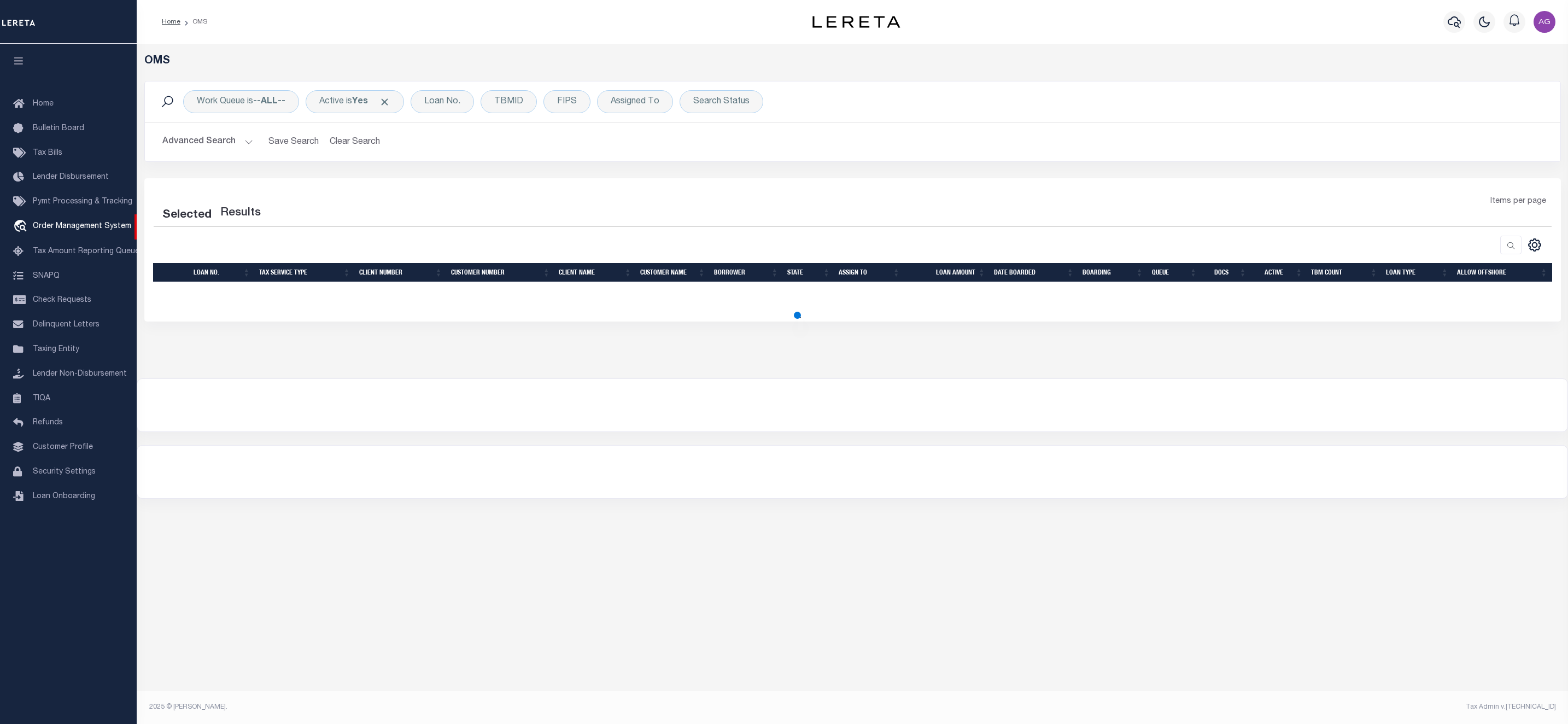
select select "200"
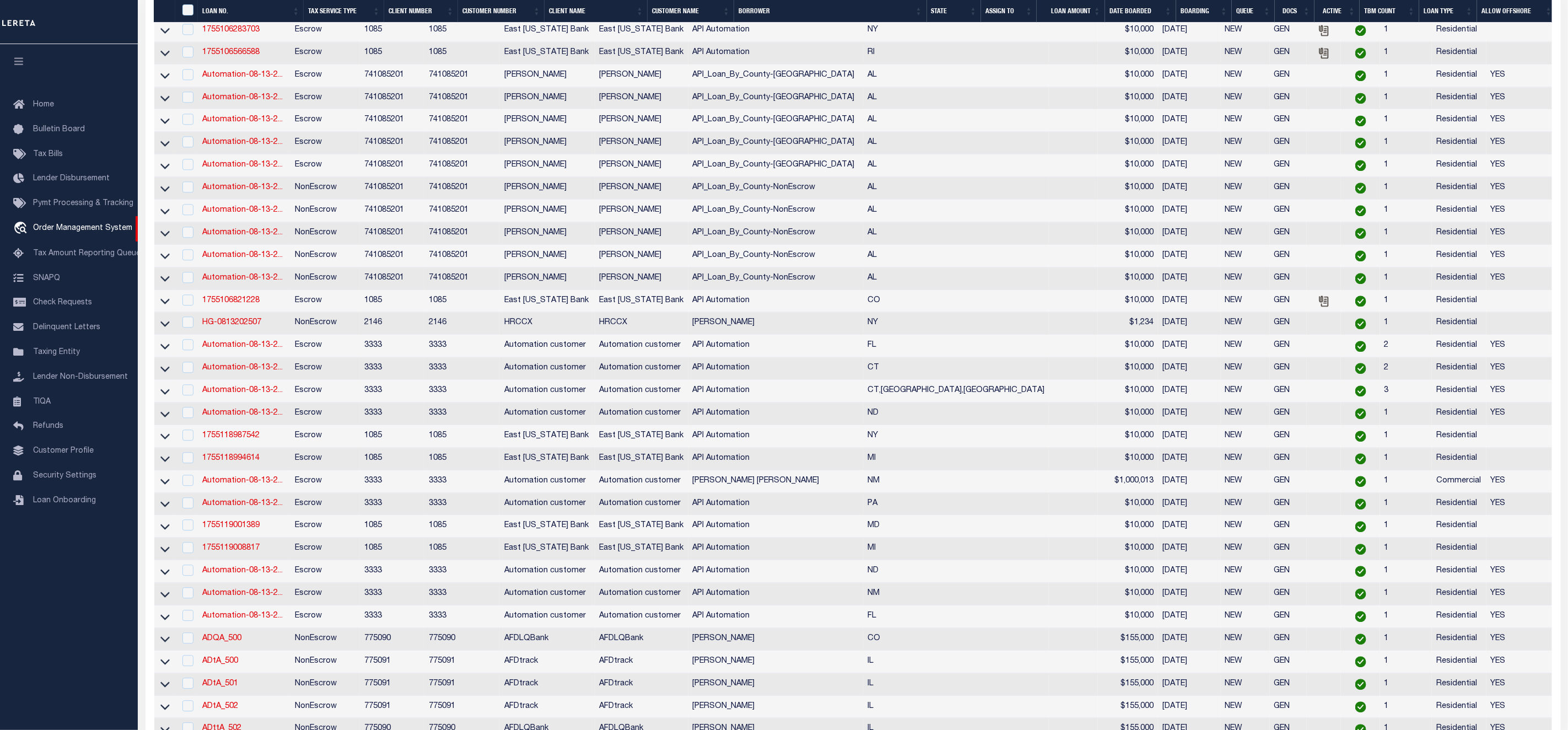
scroll to position [2070, 0]
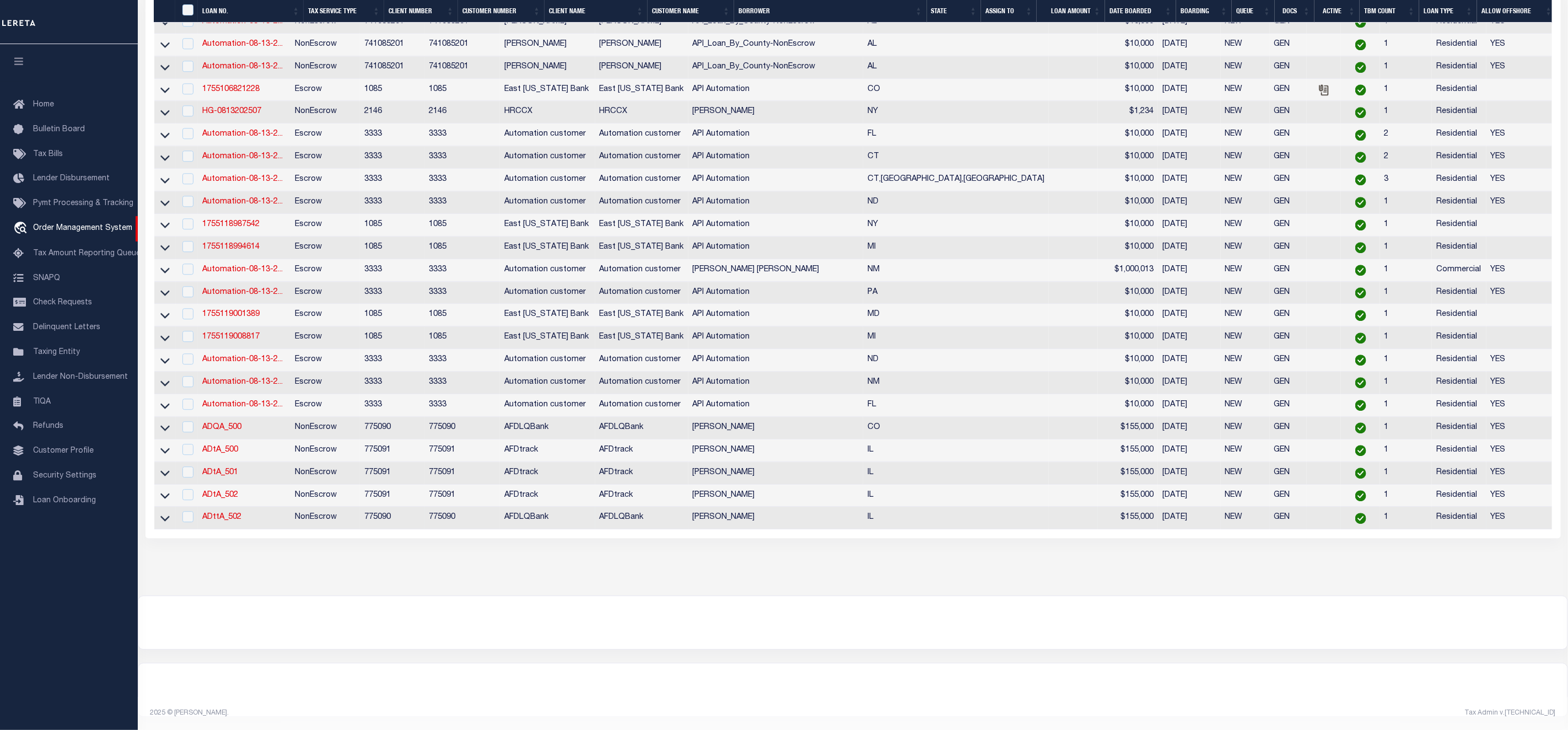
click at [169, 513] on link at bounding box center [165, 516] width 12 height 8
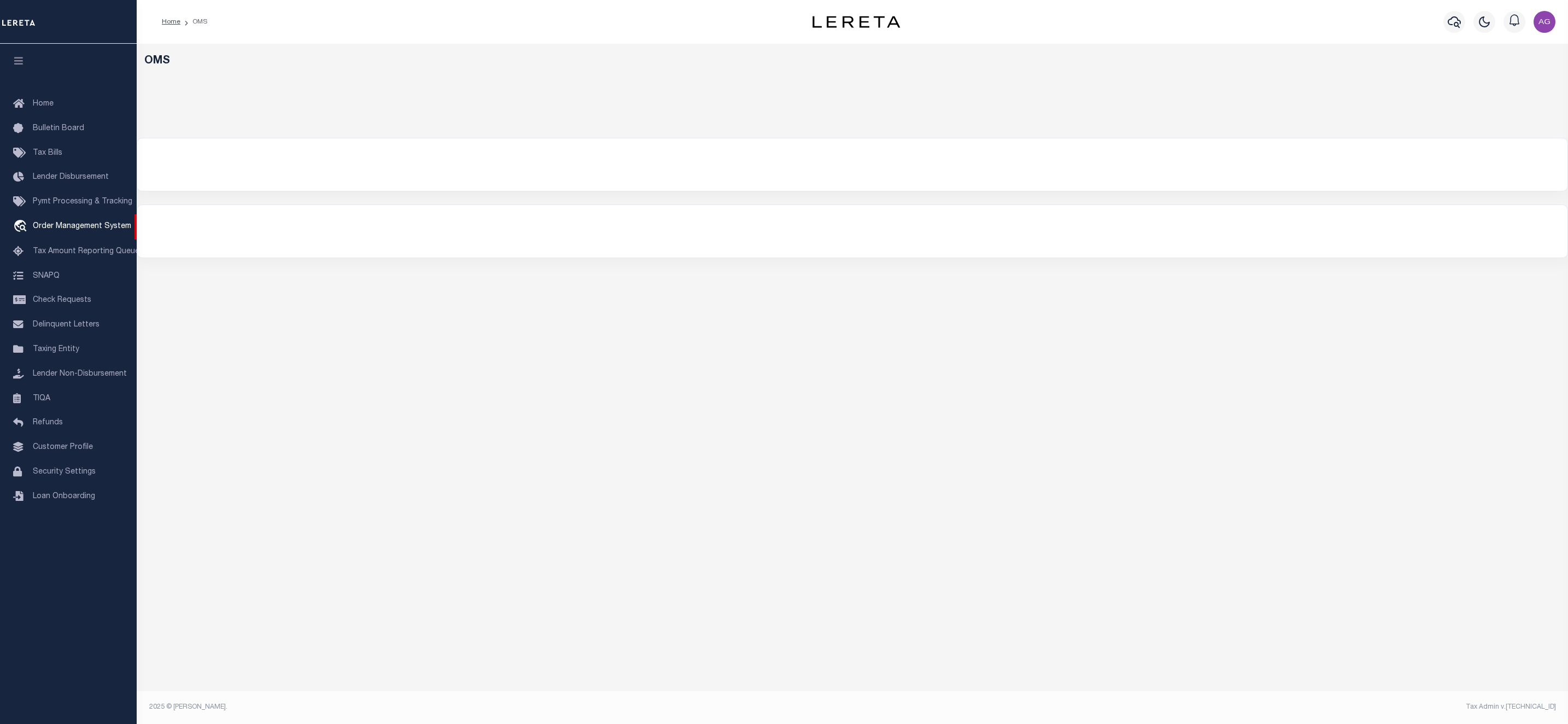
select select "200"
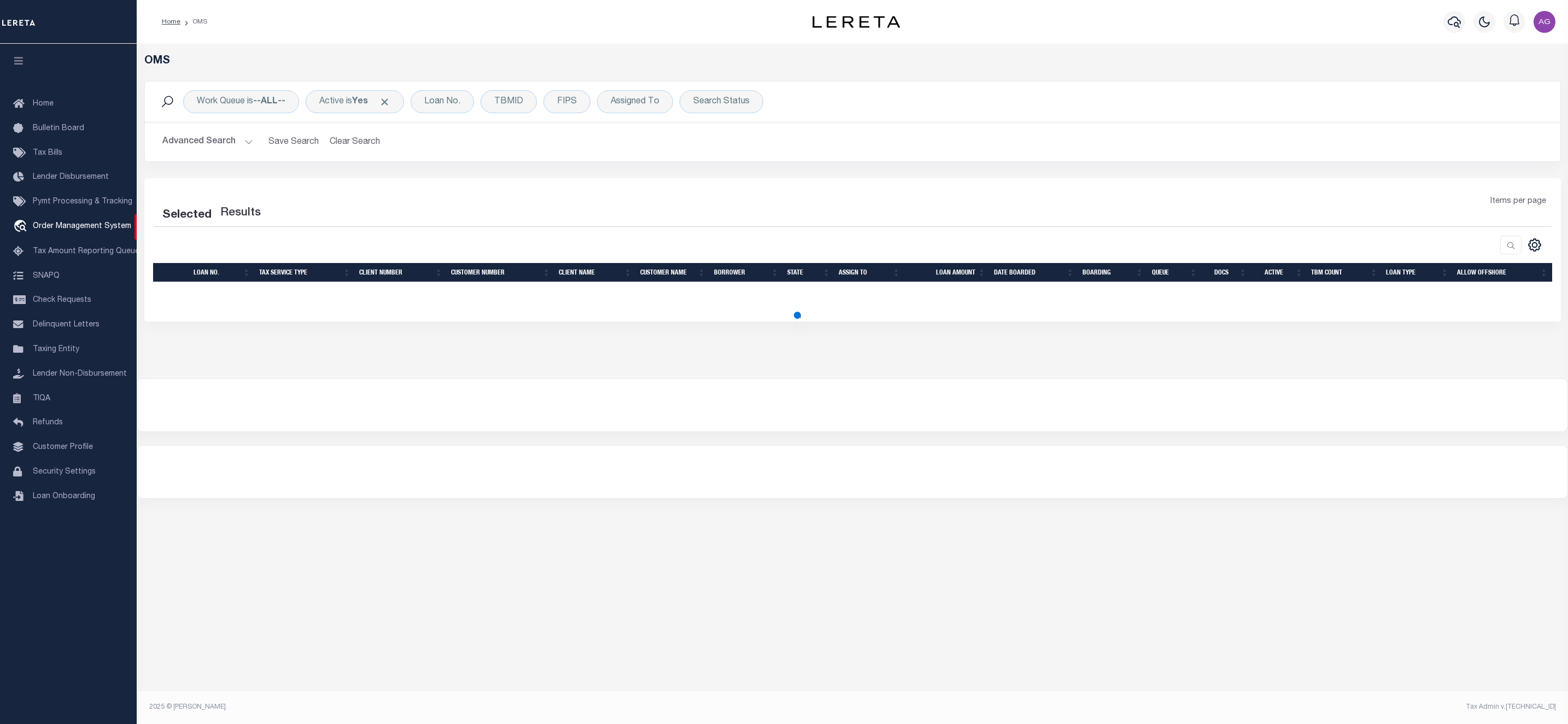
select select "200"
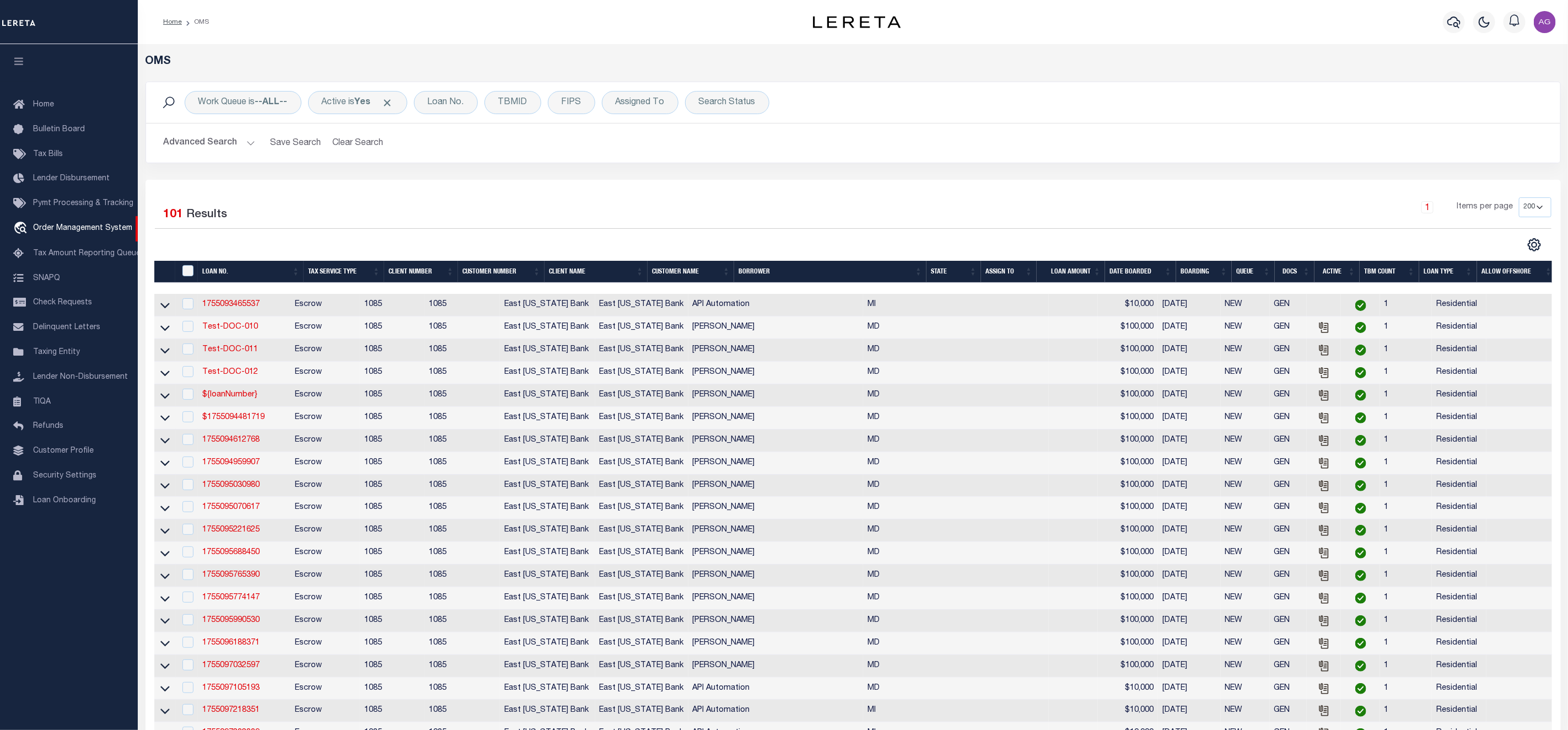
click at [219, 144] on button "Advanced Search" at bounding box center [209, 143] width 92 height 22
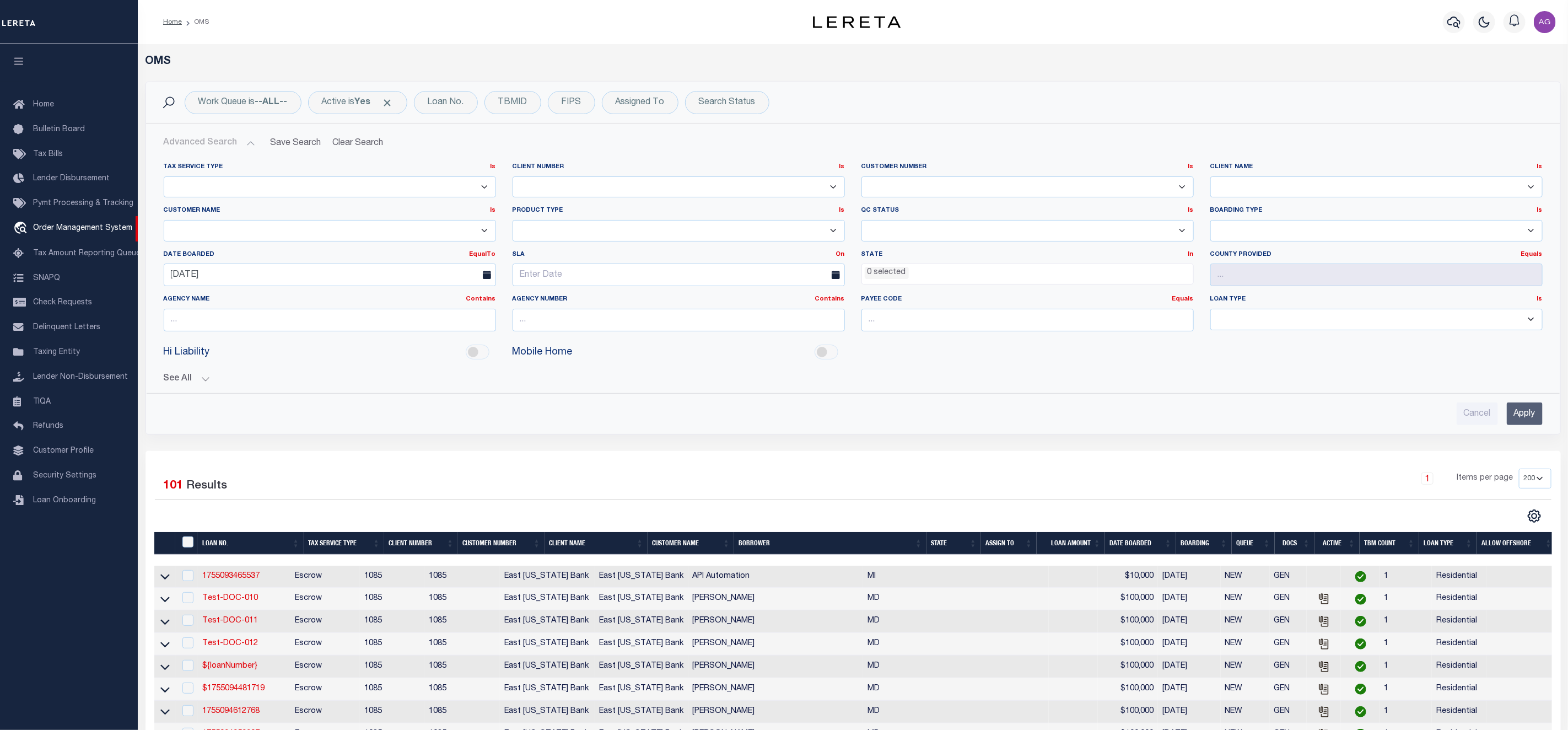
click at [1530, 424] on input "Apply" at bounding box center [1524, 414] width 36 height 23
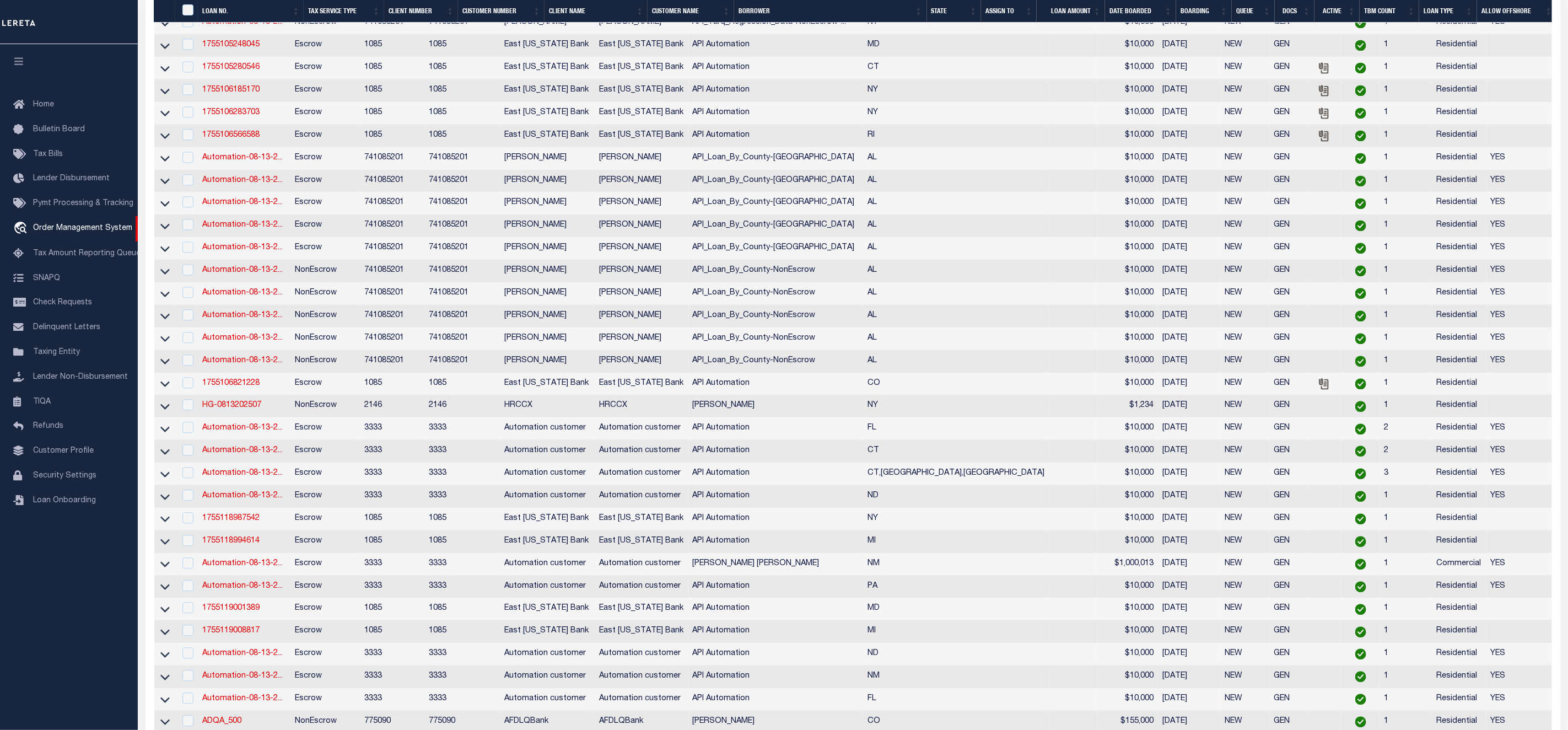
scroll to position [2070, 0]
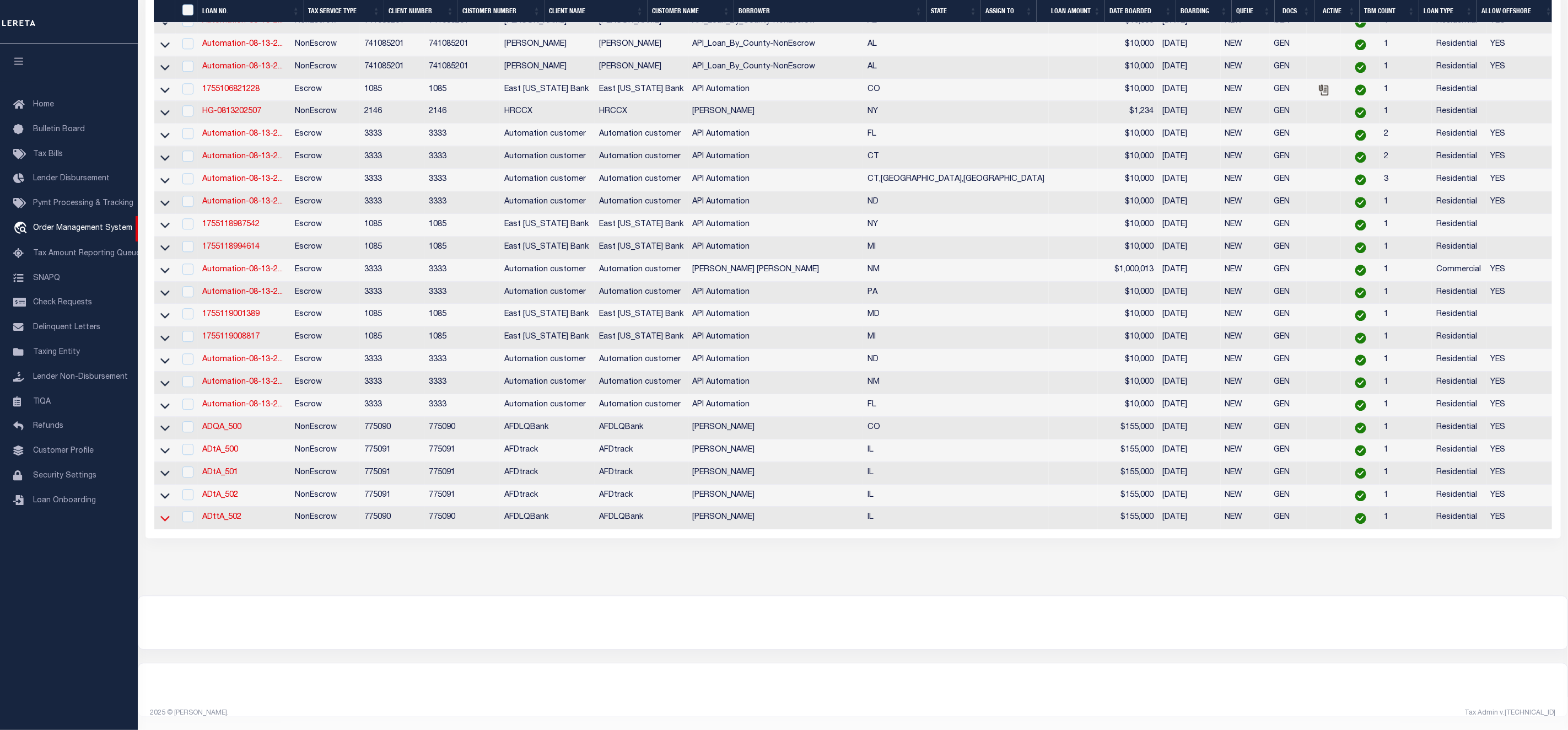
click at [167, 516] on icon at bounding box center [165, 518] width 10 height 5
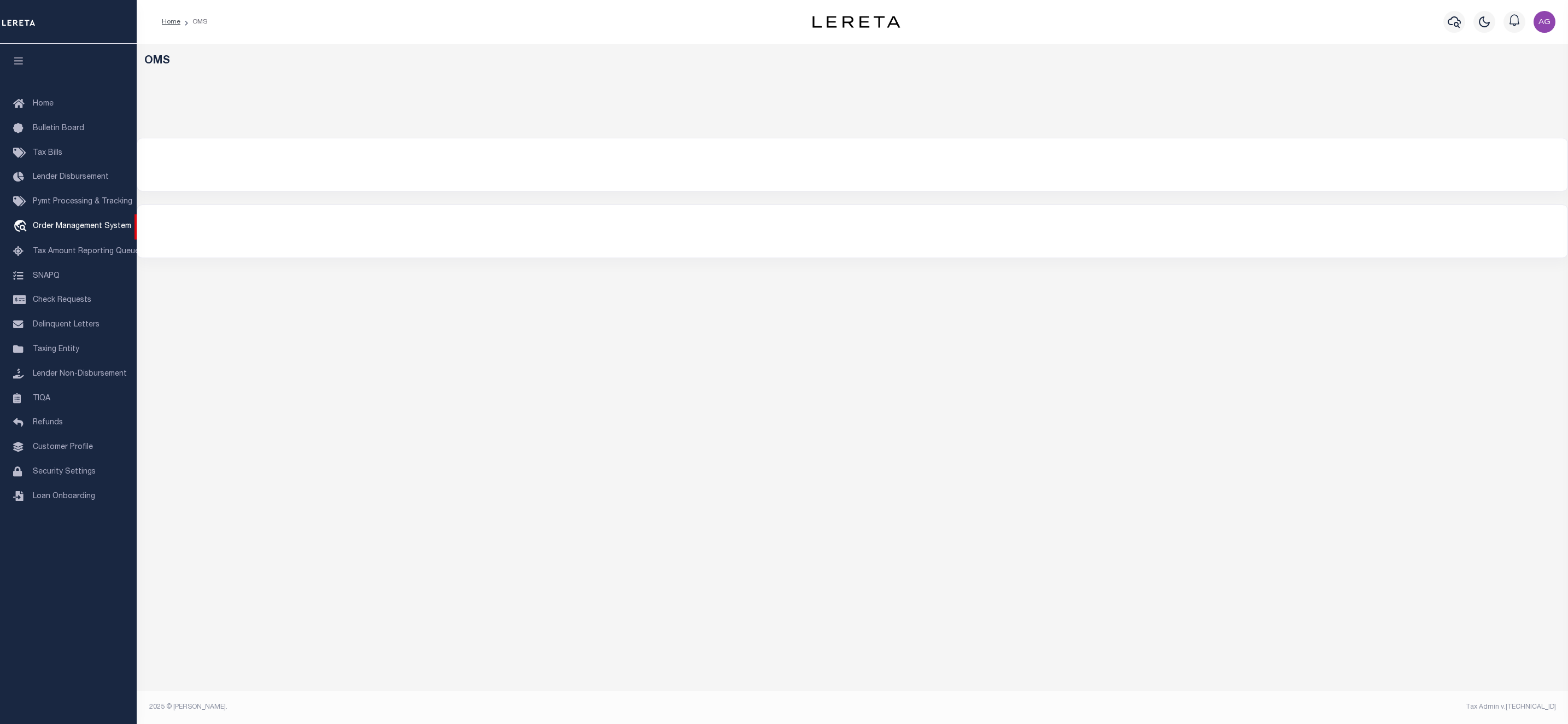
select select "200"
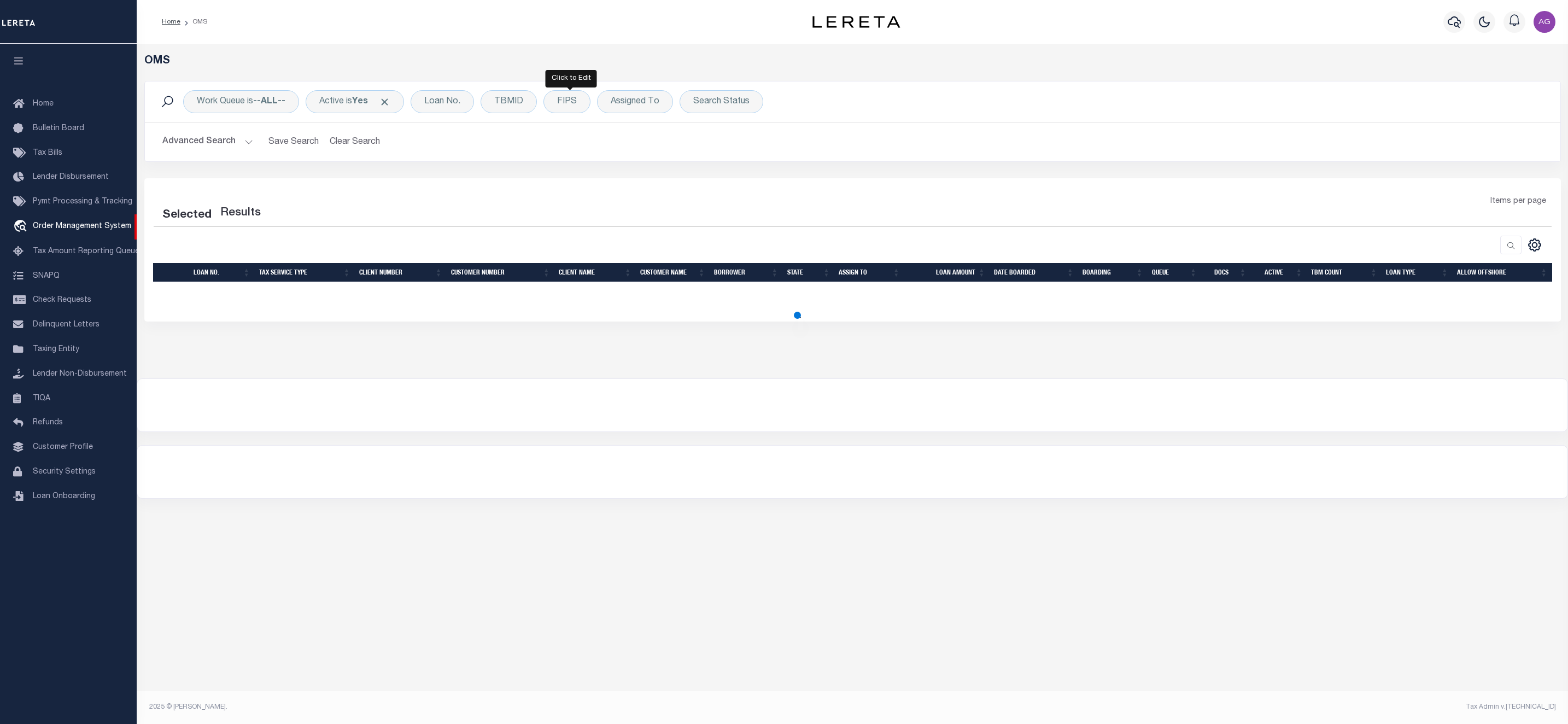
select select "200"
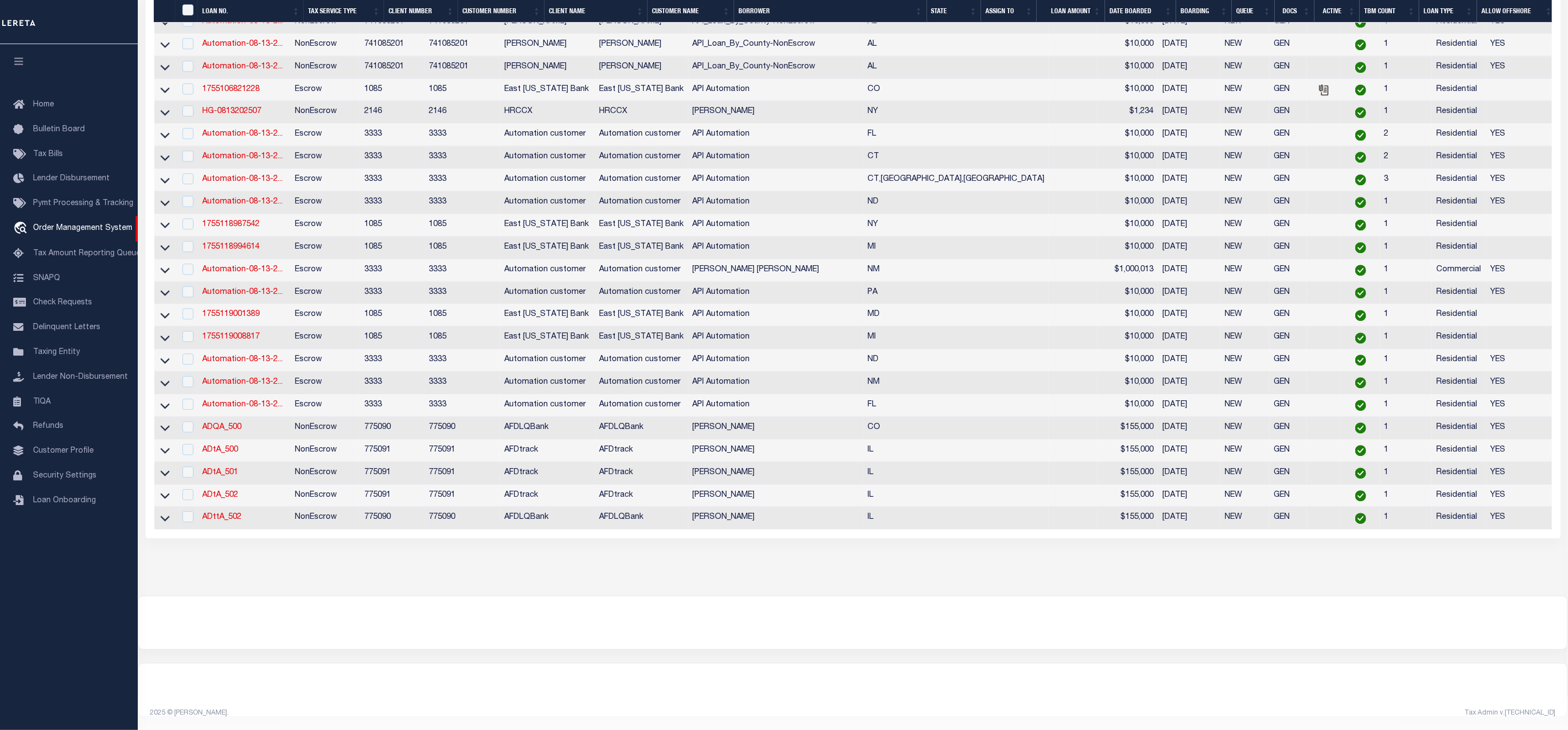
scroll to position [2070, 0]
click at [167, 516] on icon at bounding box center [165, 518] width 10 height 5
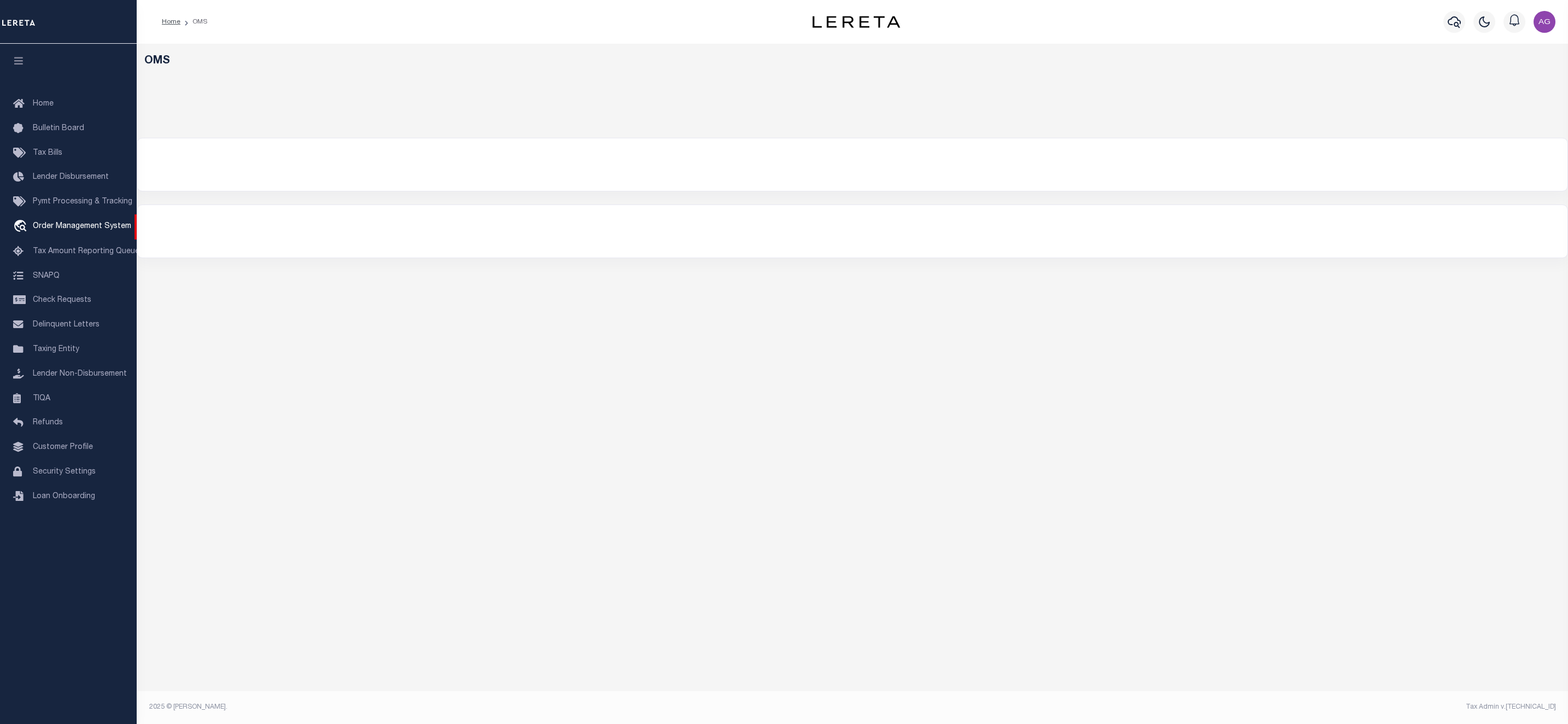
select select "200"
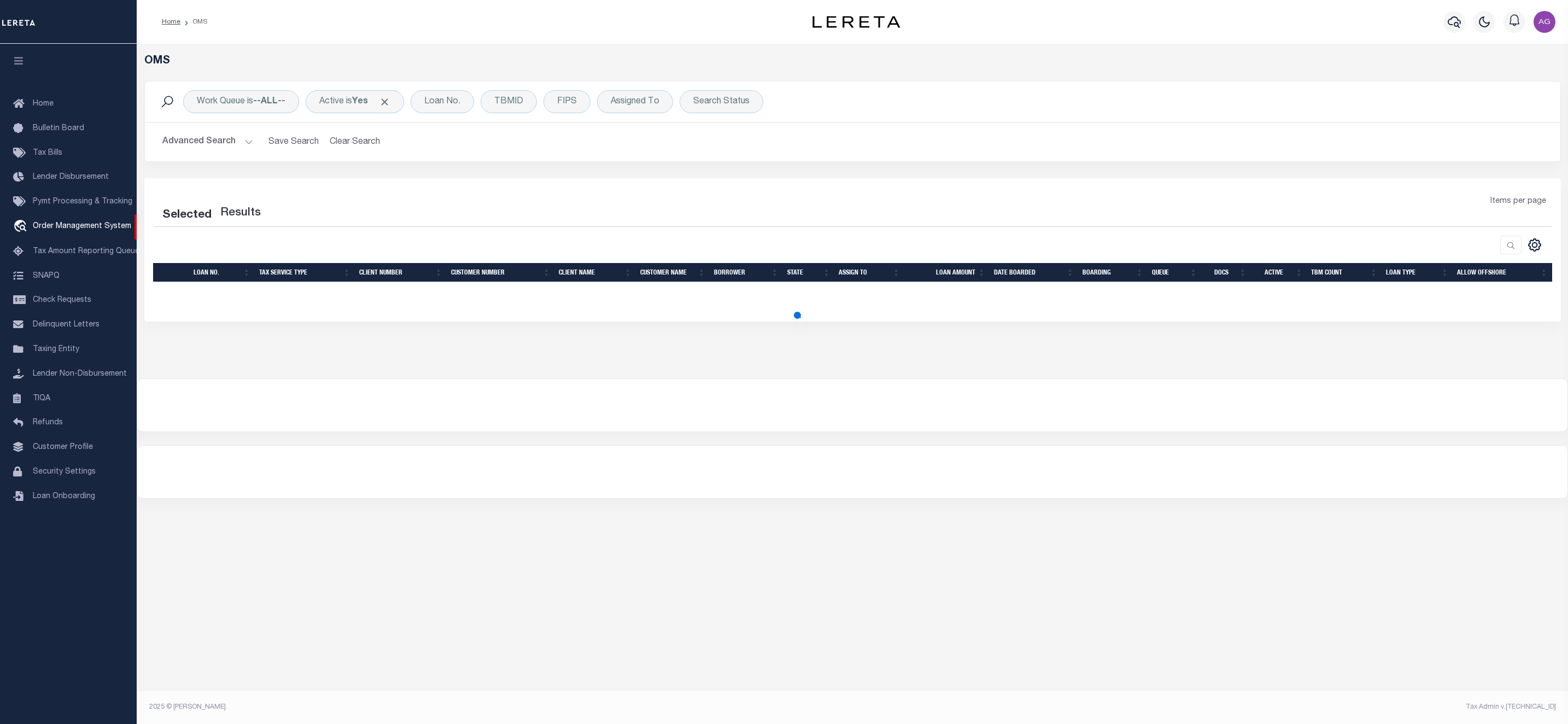
select select "200"
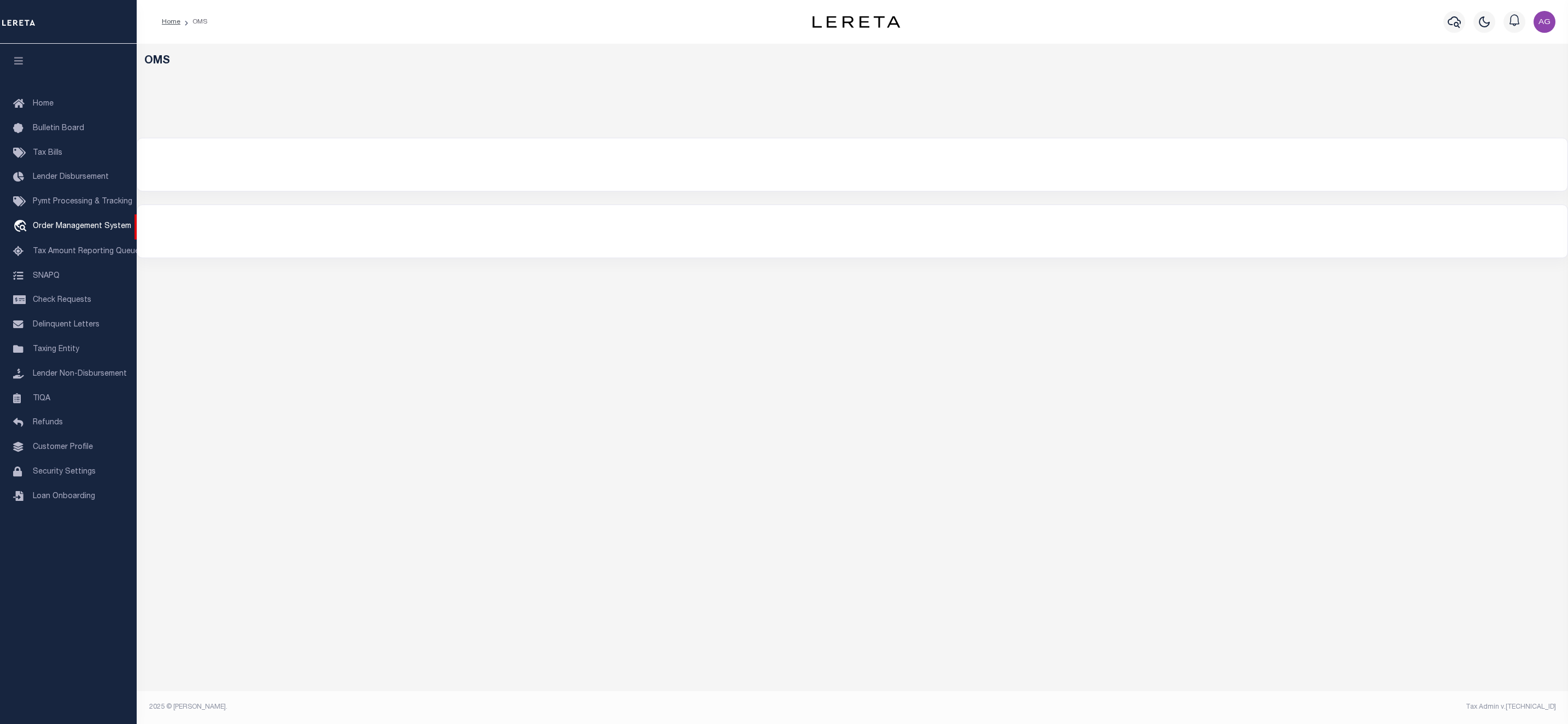
select select "200"
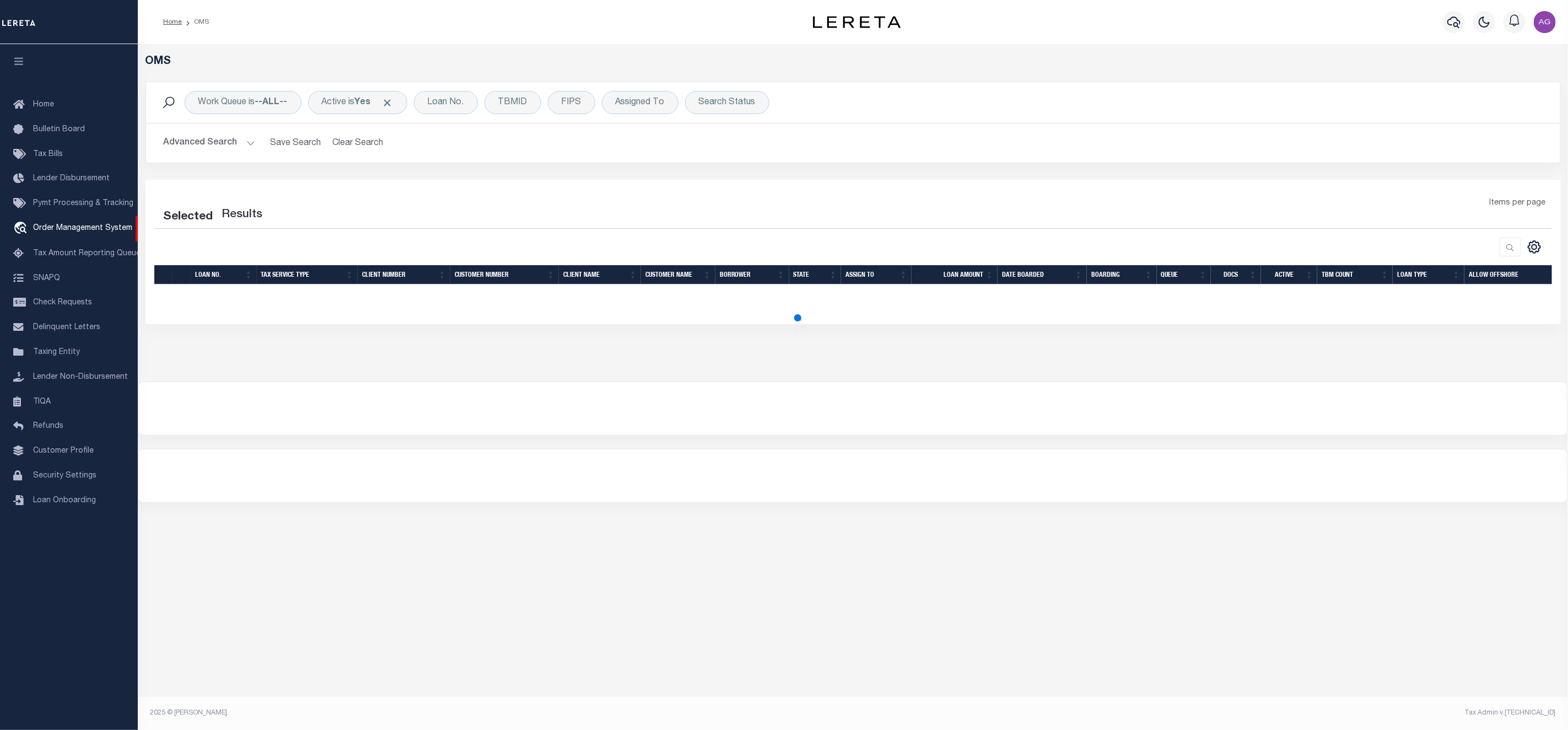
select select "200"
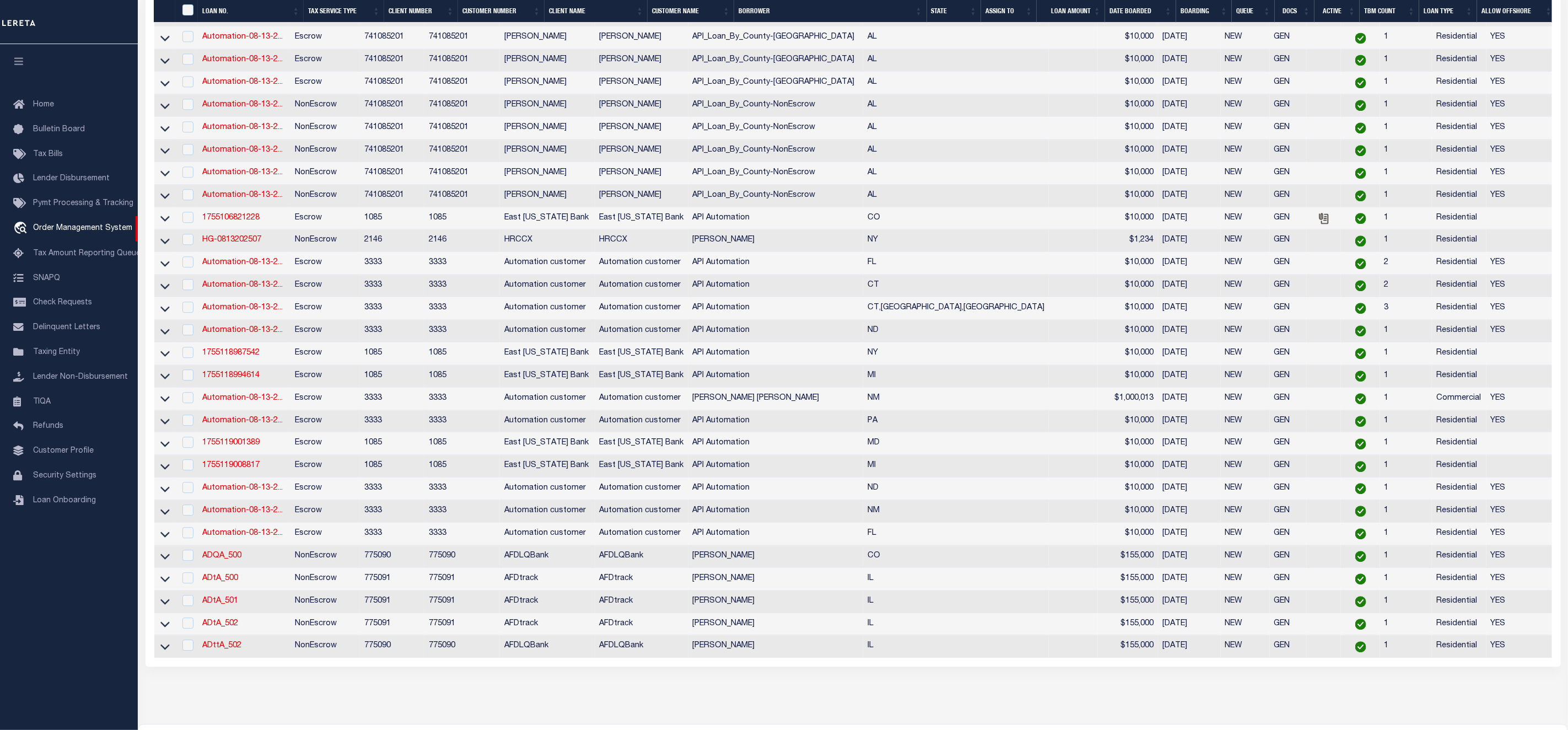
scroll to position [2070, 0]
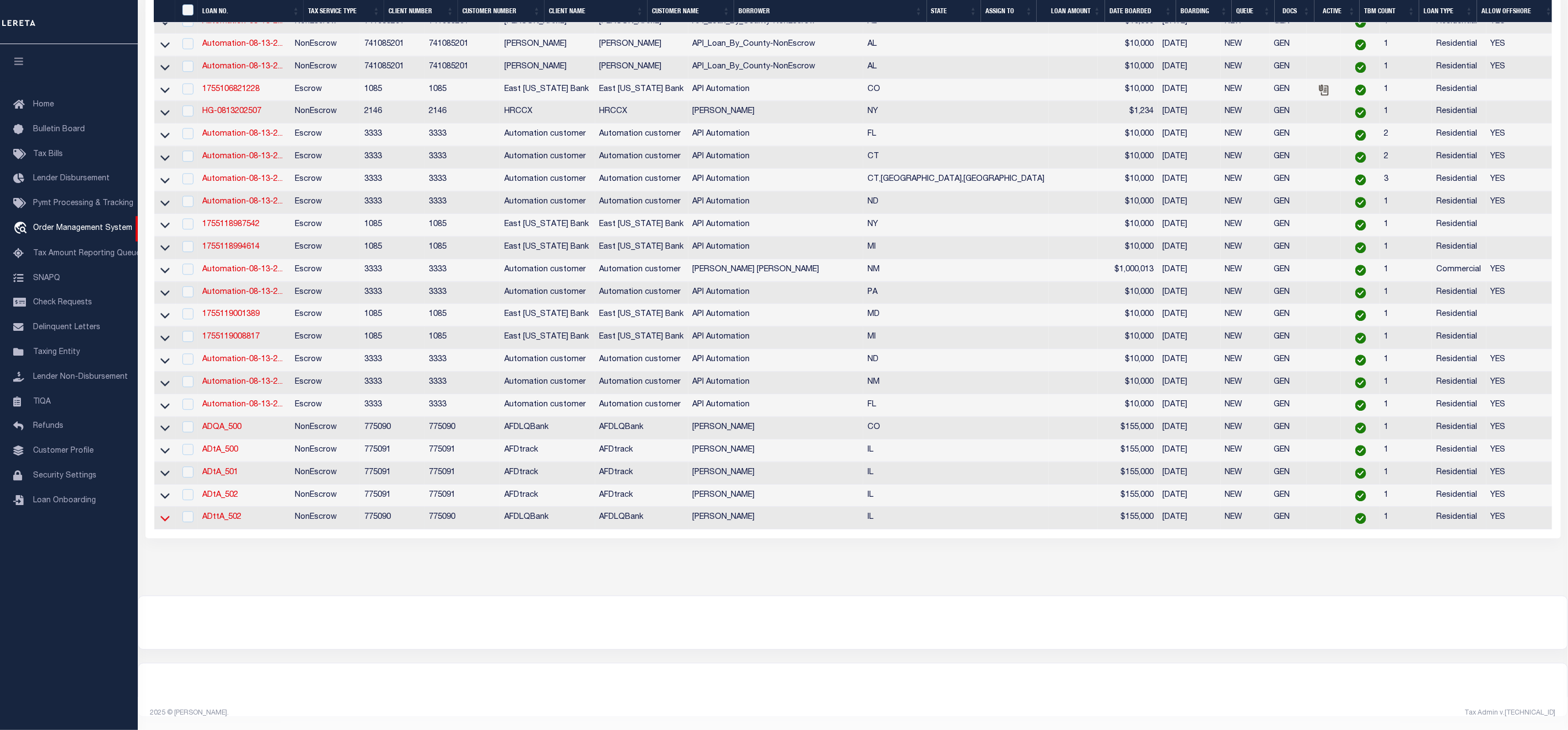
click at [167, 513] on icon at bounding box center [165, 517] width 10 height 11
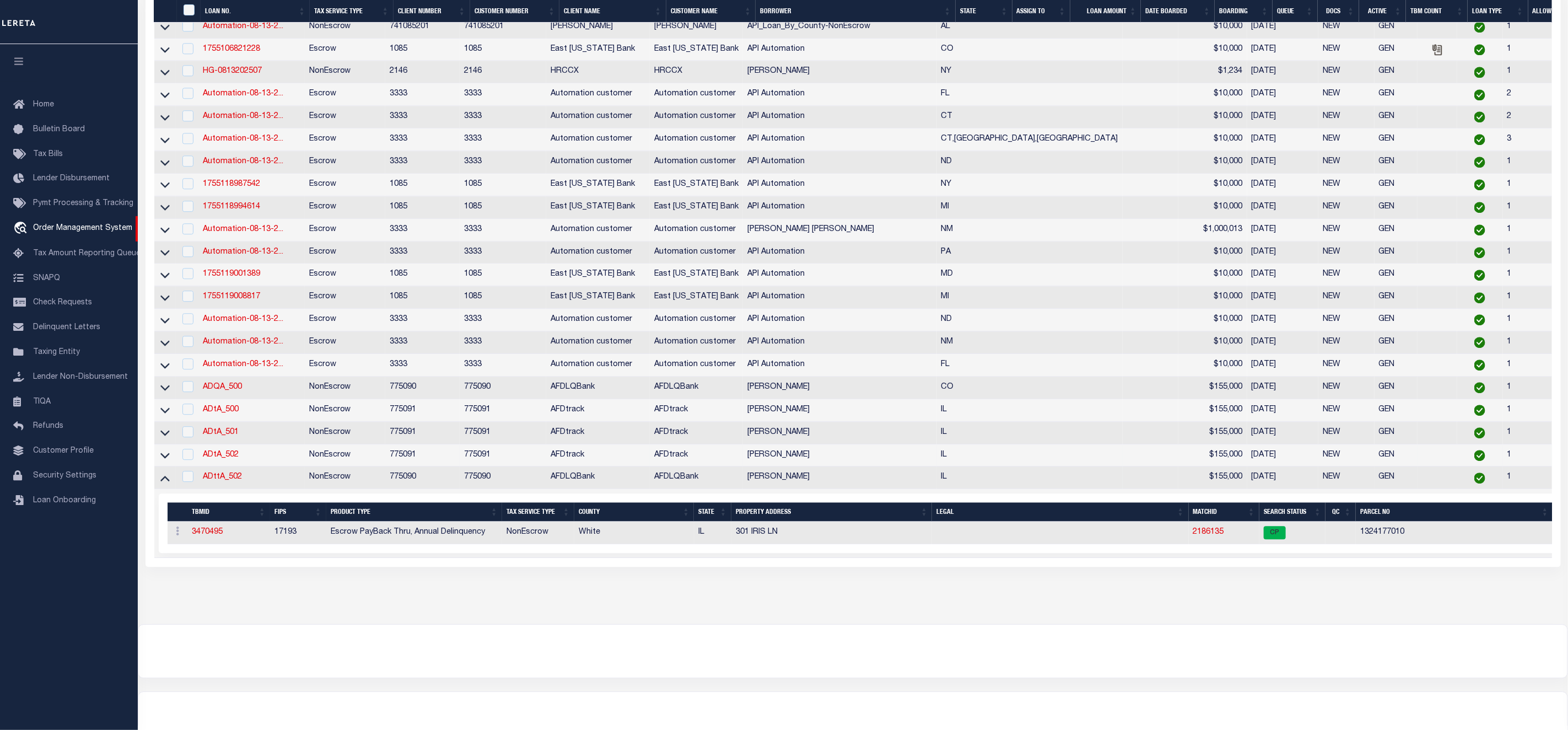
click at [171, 459] on link at bounding box center [165, 454] width 12 height 8
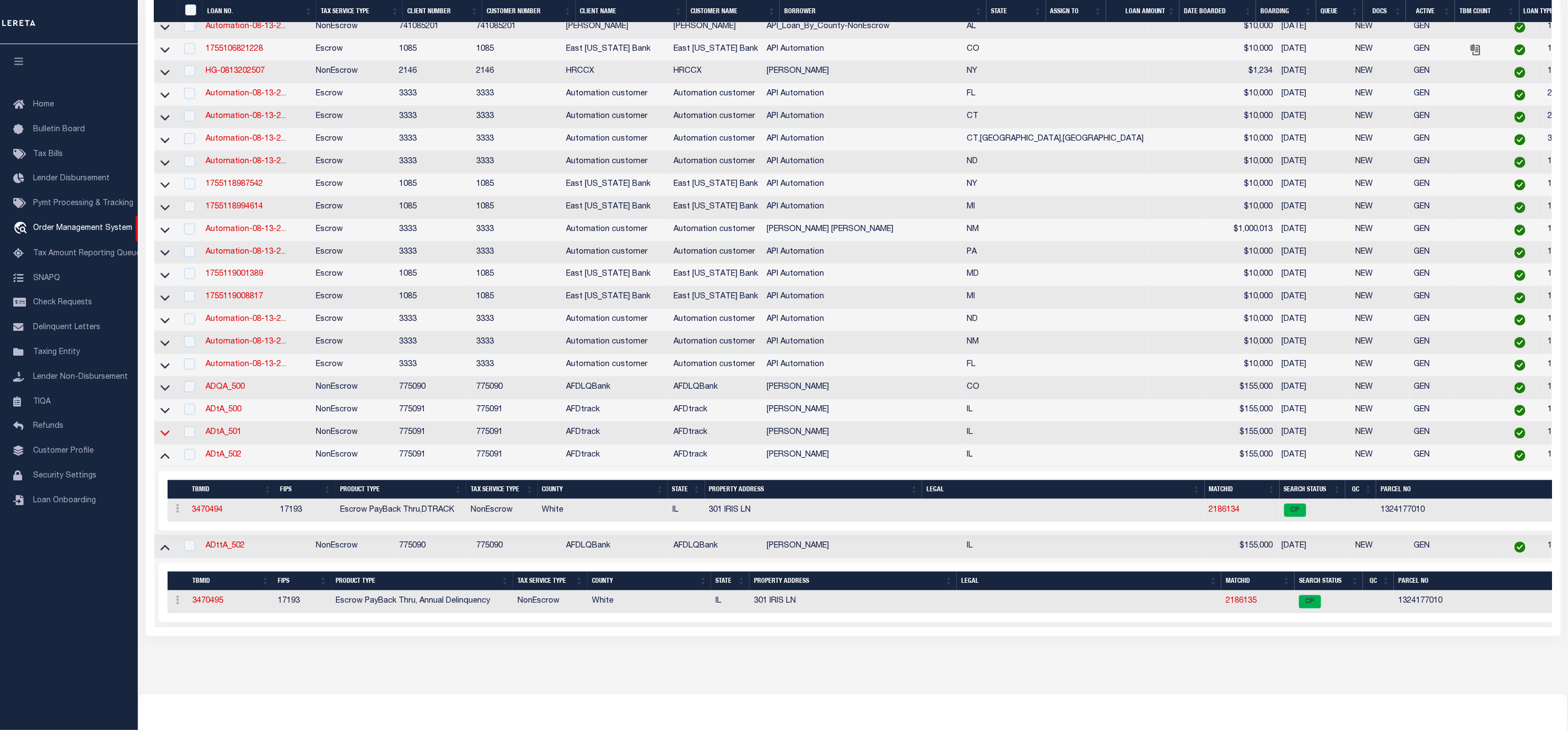
click at [169, 439] on icon at bounding box center [165, 432] width 10 height 11
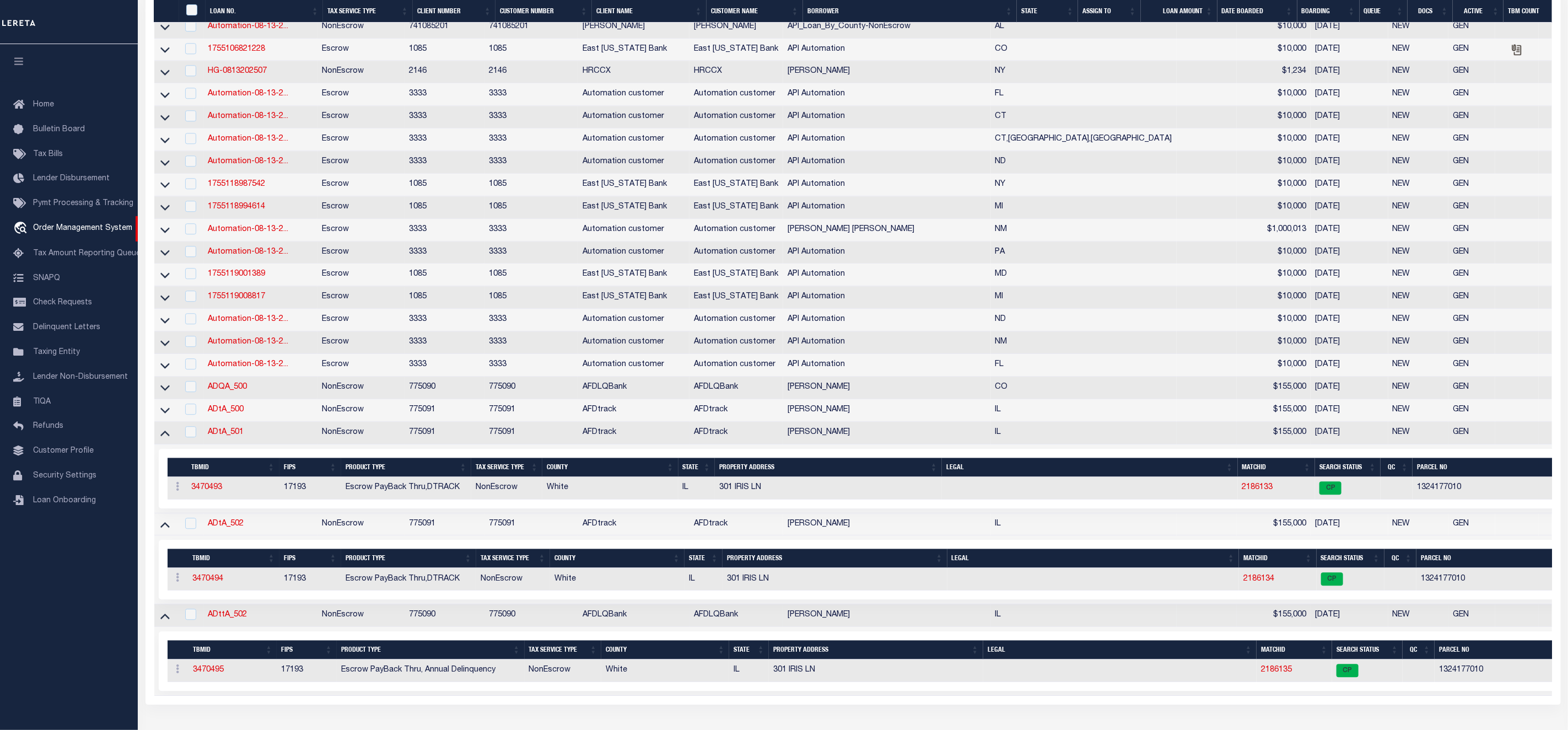
scroll to position [2280, 0]
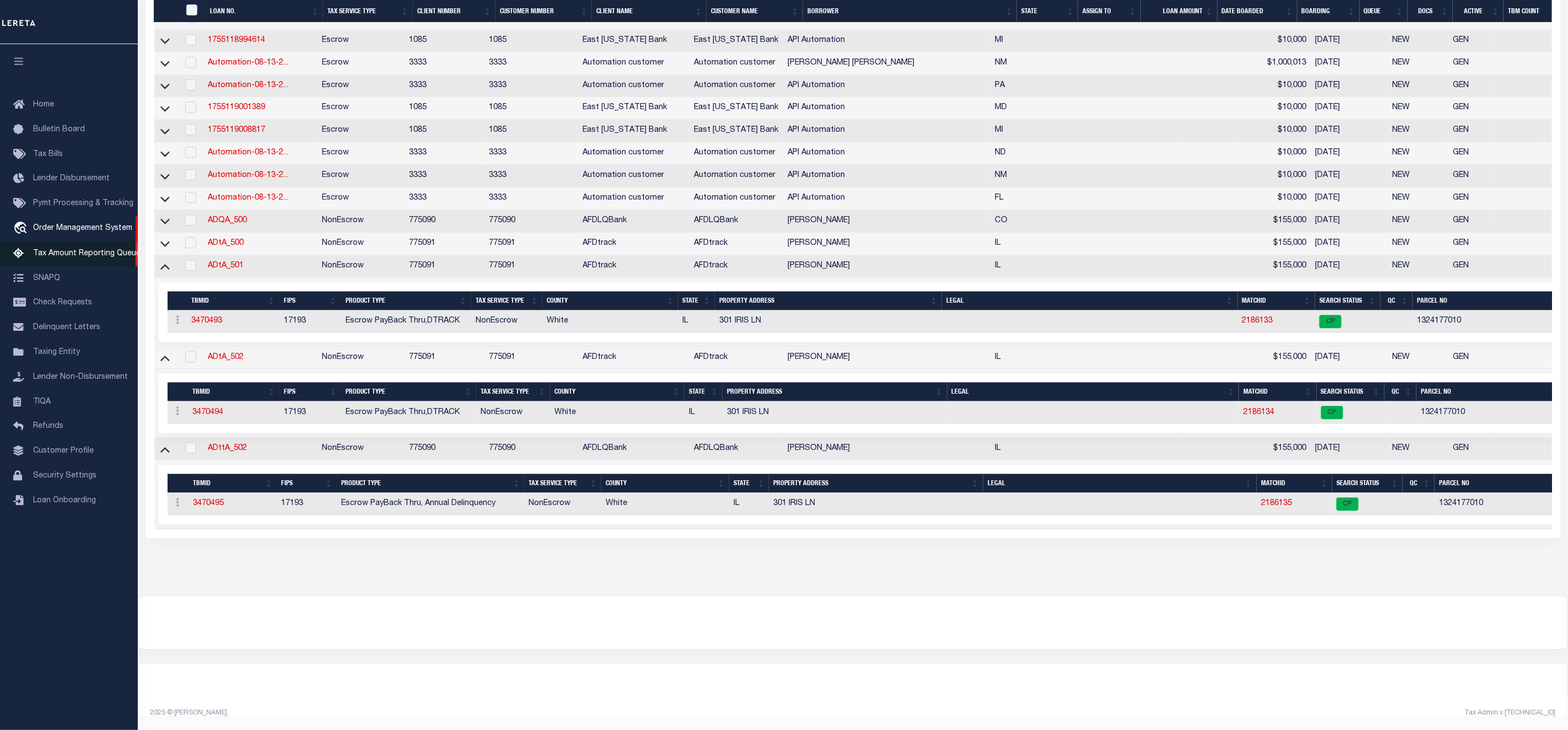
click at [67, 251] on span "Tax Amount Reporting Queue" at bounding box center [87, 253] width 108 height 8
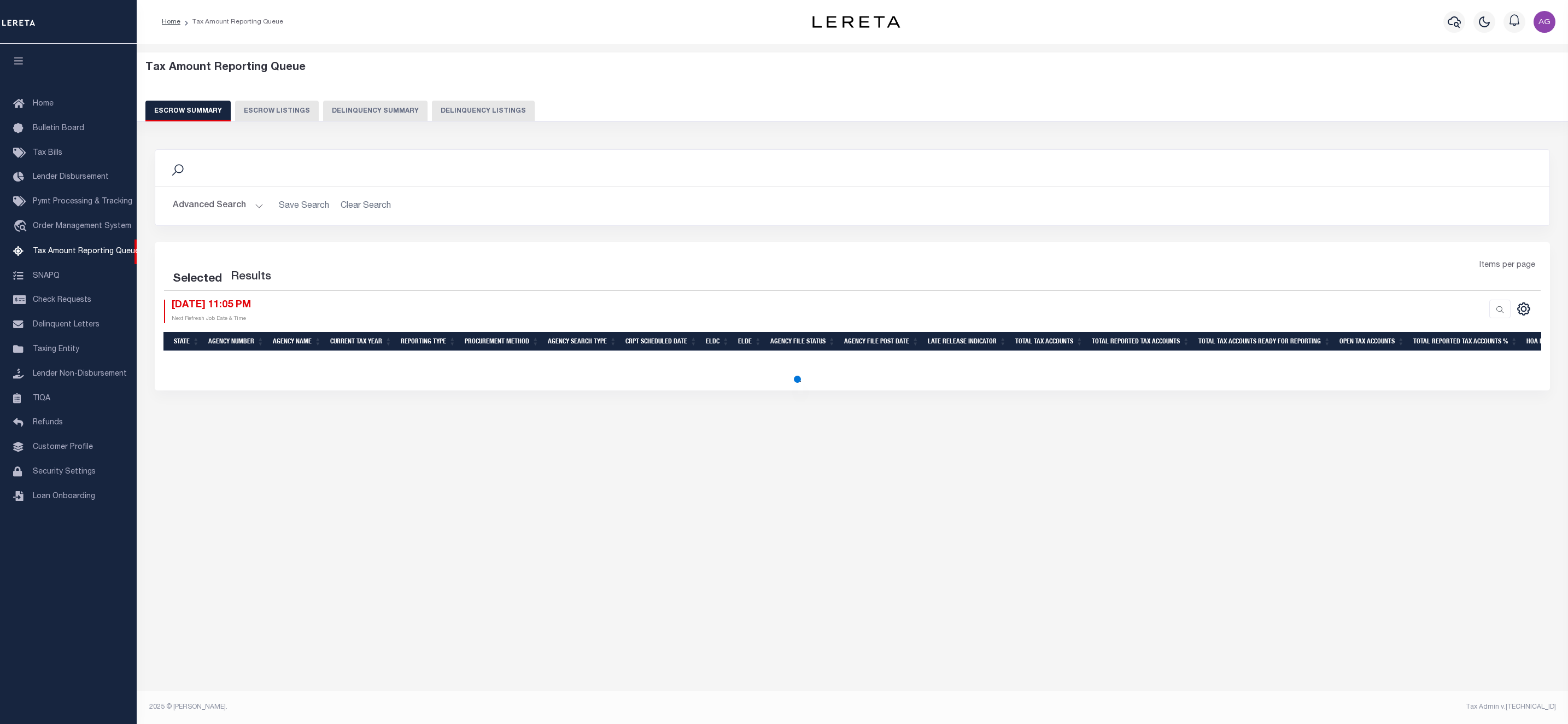
click at [338, 113] on button "Delinquency Summary" at bounding box center [375, 111] width 104 height 21
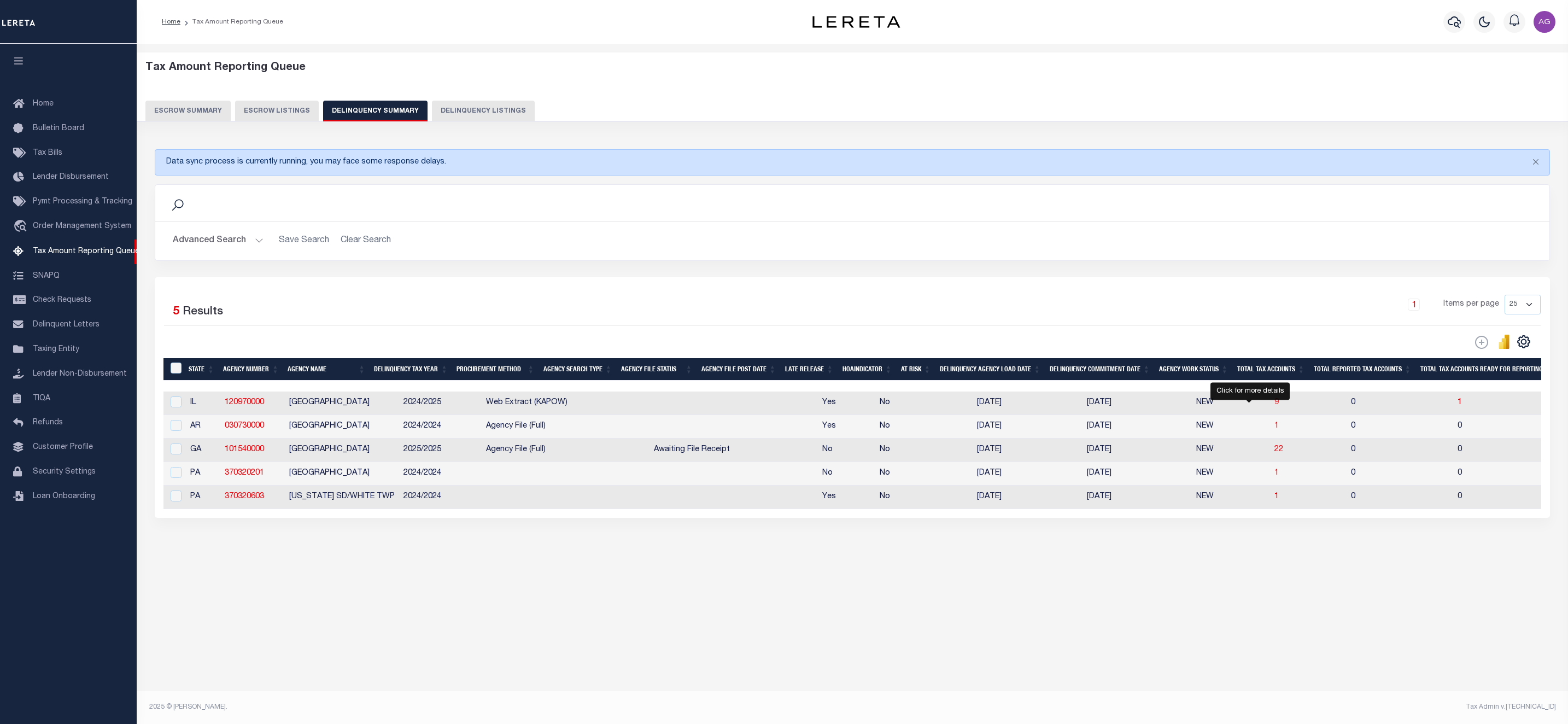
click at [1275, 405] on span "9" at bounding box center [1276, 402] width 4 height 8
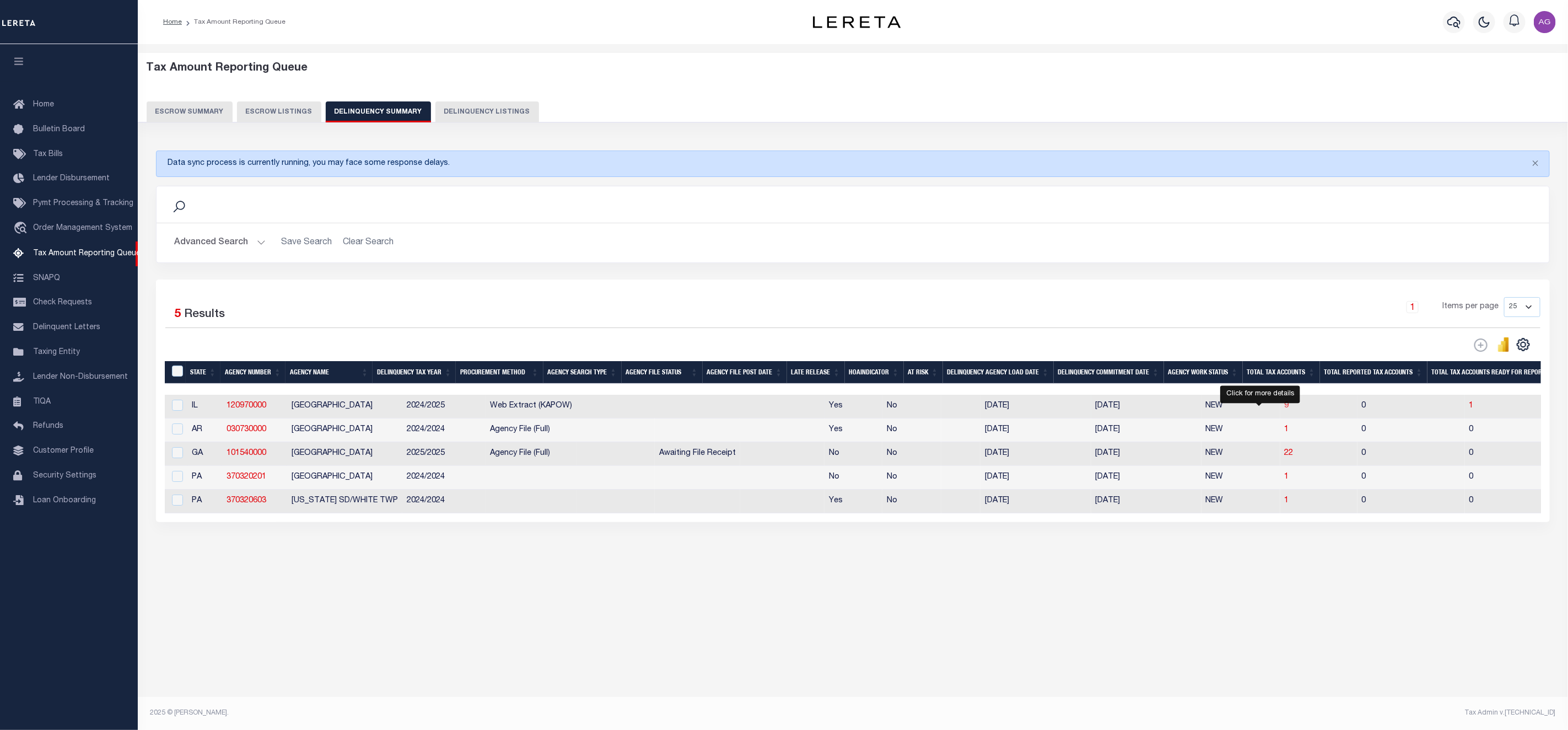
select select "100"
